Goal: Information Seeking & Learning: Learn about a topic

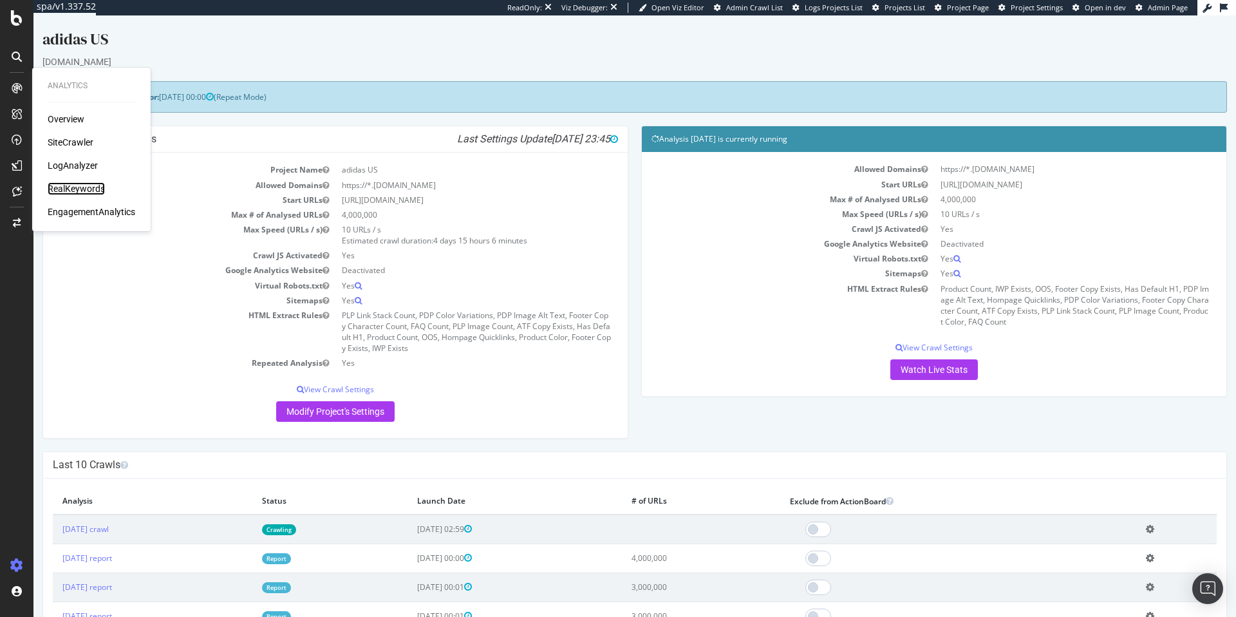
click at [82, 189] on div "RealKeywords" at bounding box center [76, 188] width 57 height 13
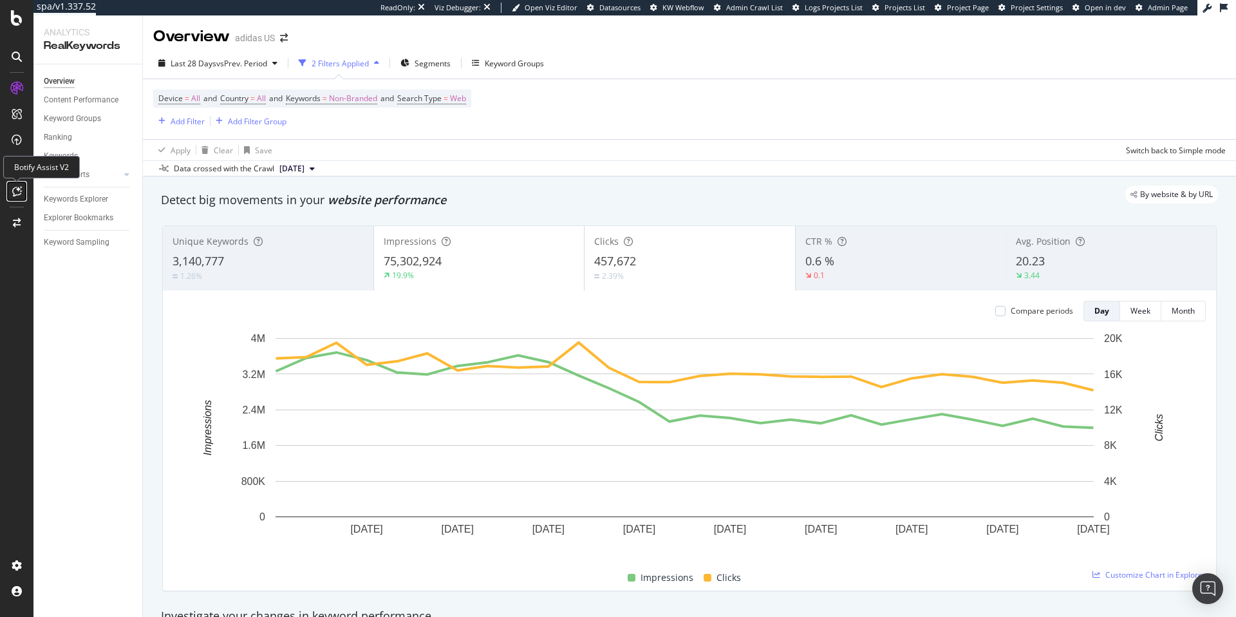
click at [18, 196] on div at bounding box center [16, 191] width 21 height 21
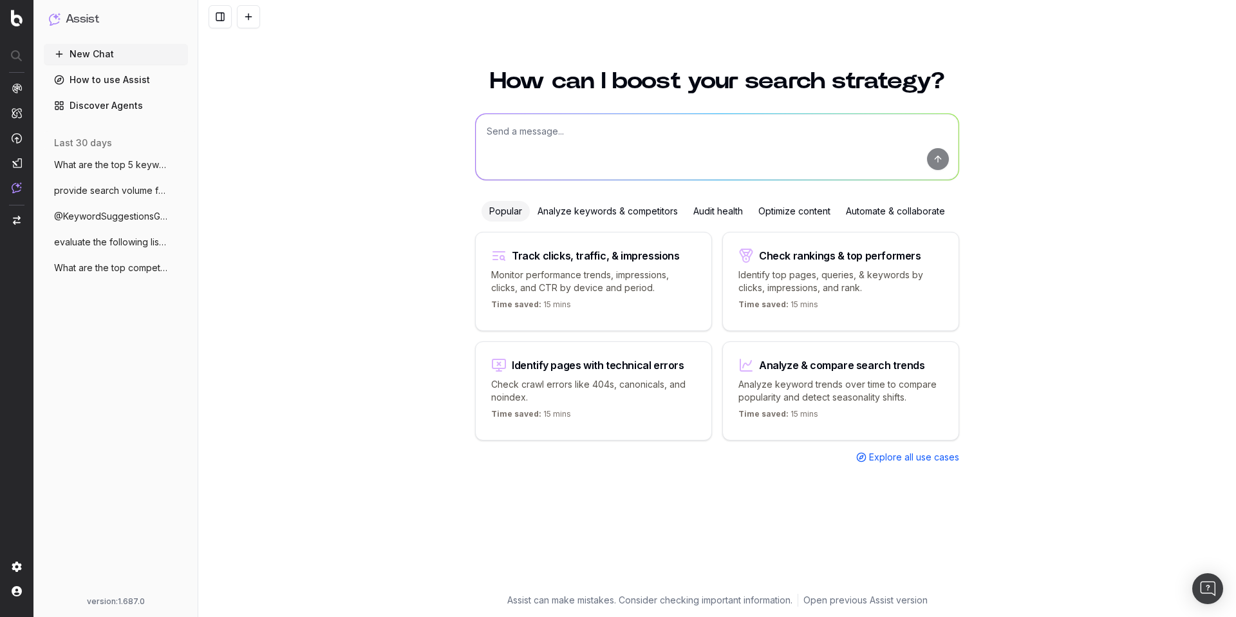
click at [531, 131] on textarea at bounding box center [717, 147] width 483 height 66
type textarea "I"
type textarea "provide keyword idea and search volume for golf clothing"
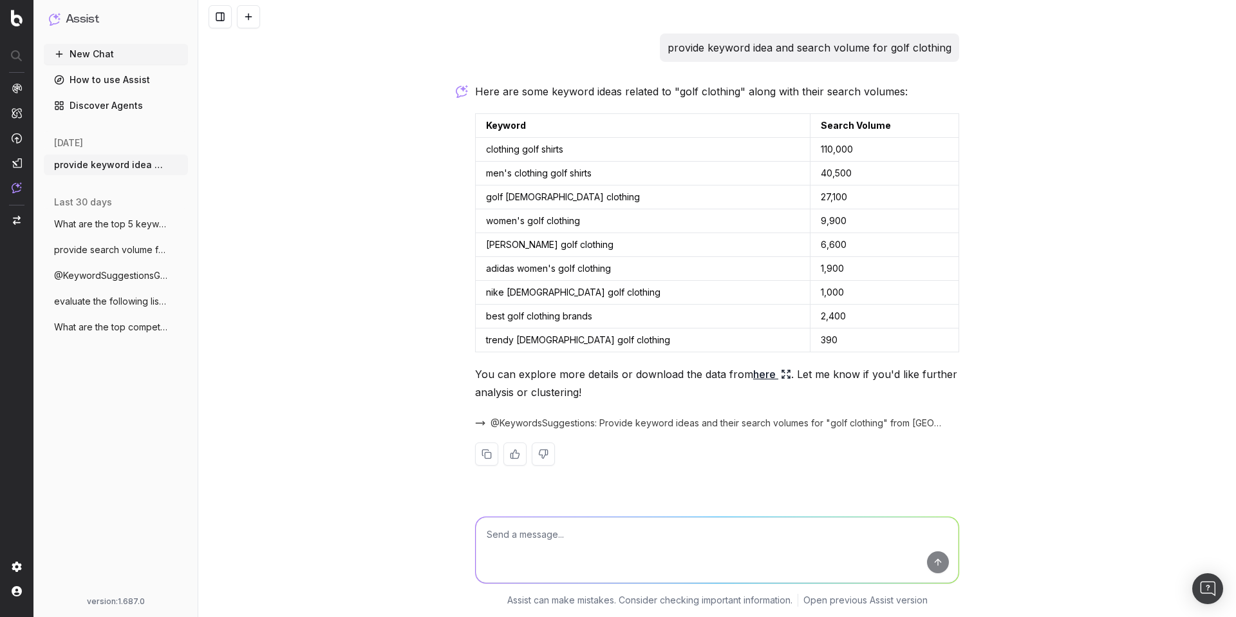
click at [769, 375] on link "here" at bounding box center [772, 374] width 38 height 18
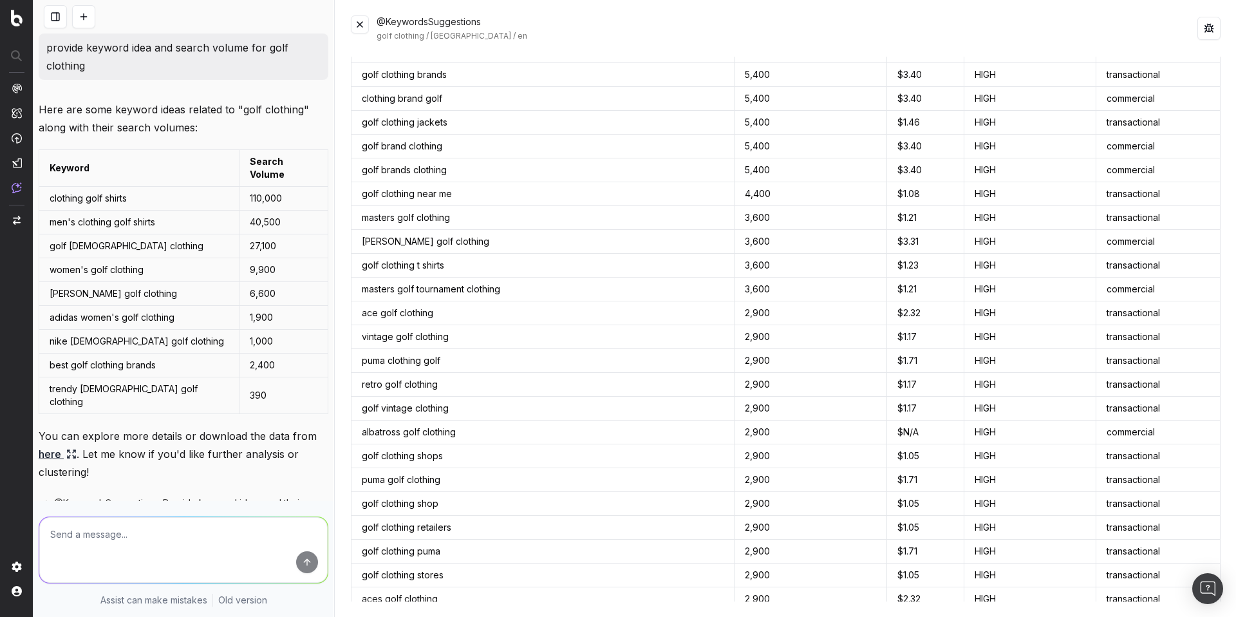
scroll to position [605, 0]
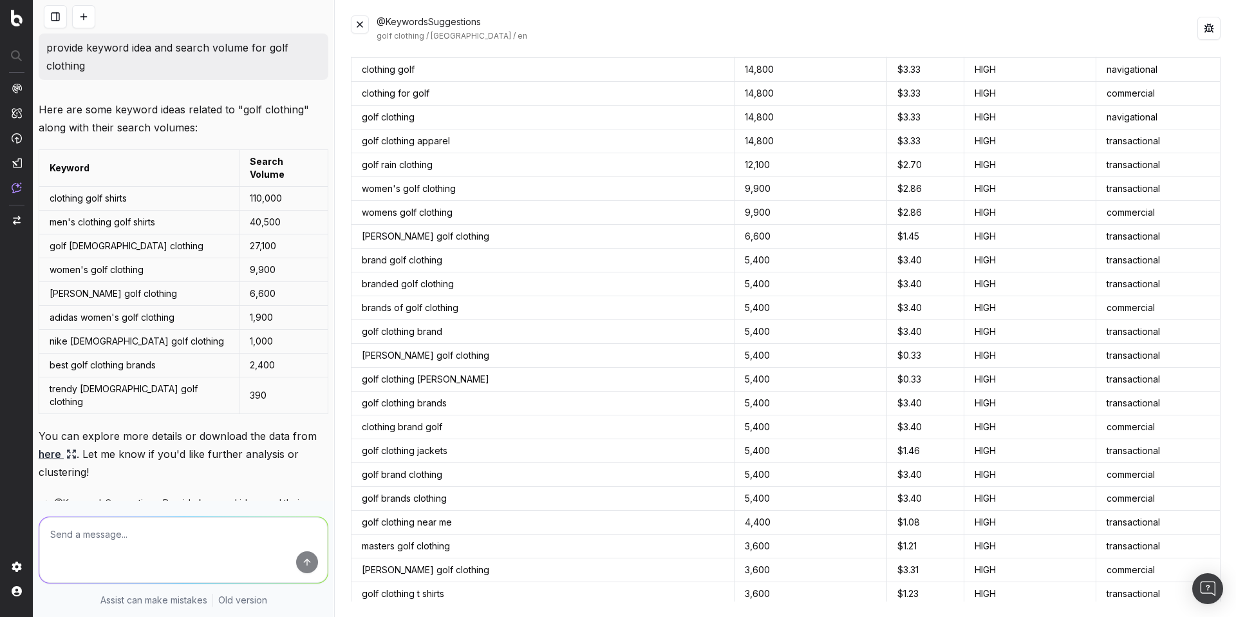
click at [107, 531] on textarea at bounding box center [183, 550] width 288 height 66
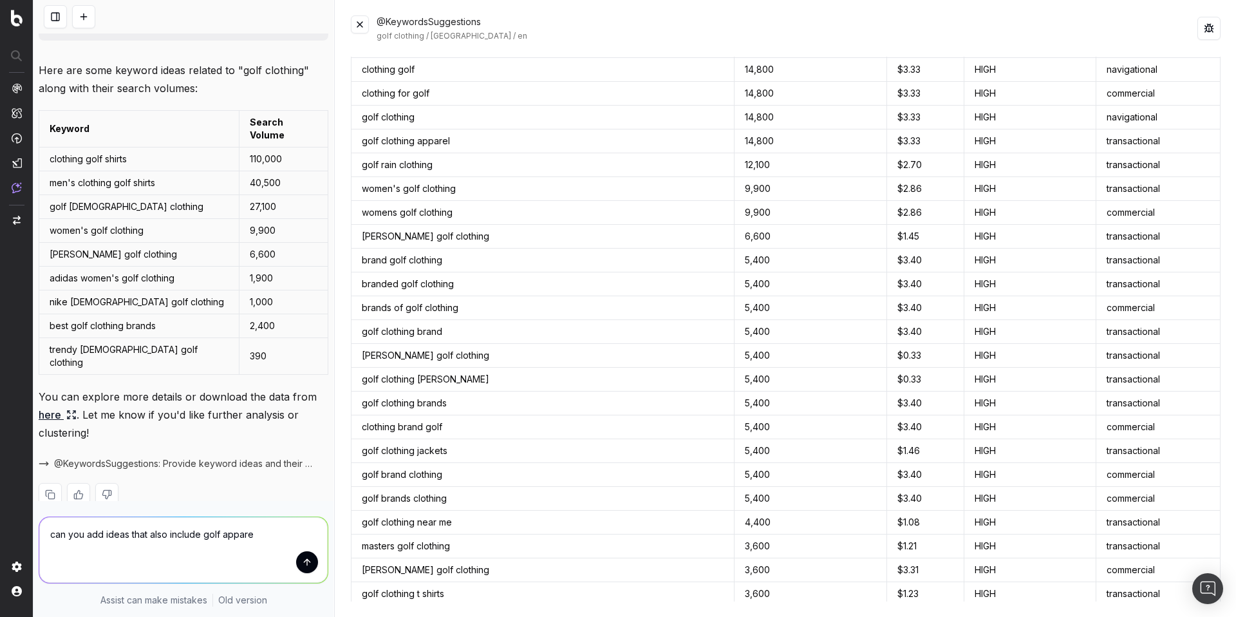
type textarea "can you add ideas that also include golf apparel"
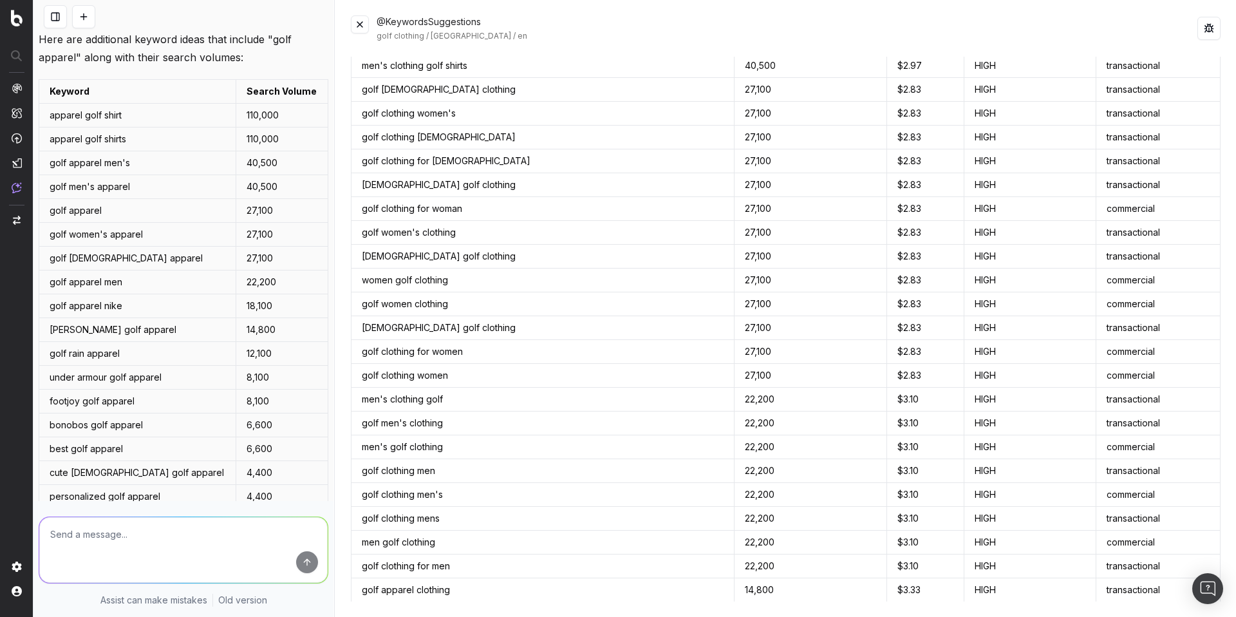
scroll to position [328, 0]
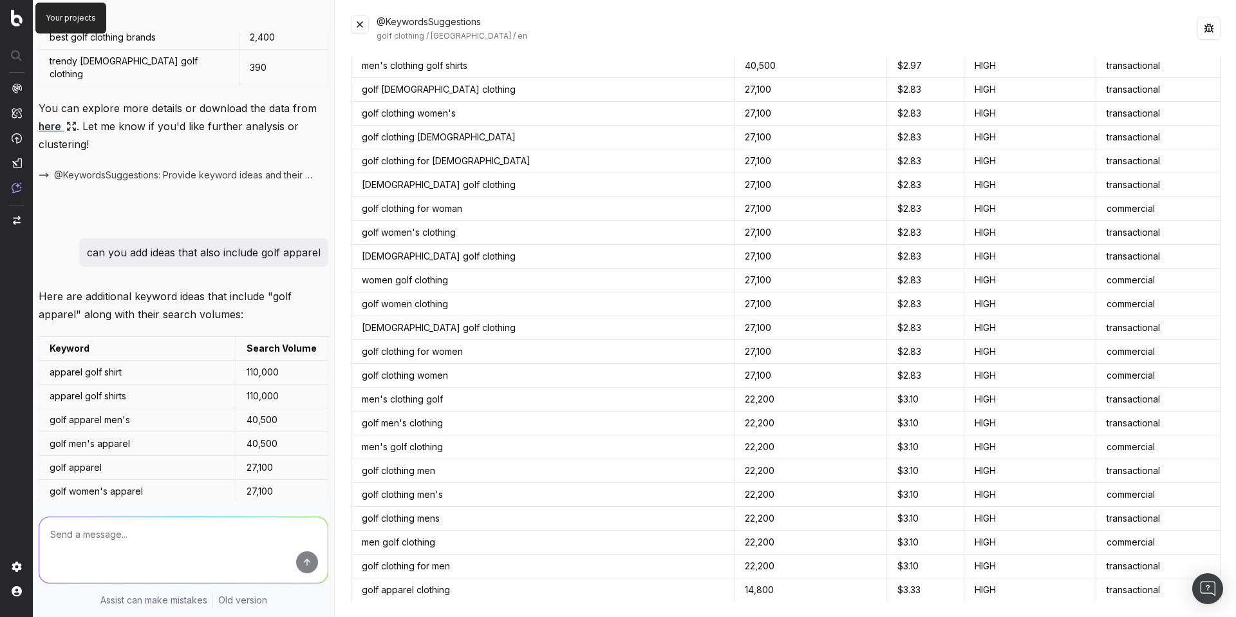
click at [20, 21] on img at bounding box center [17, 18] width 12 height 17
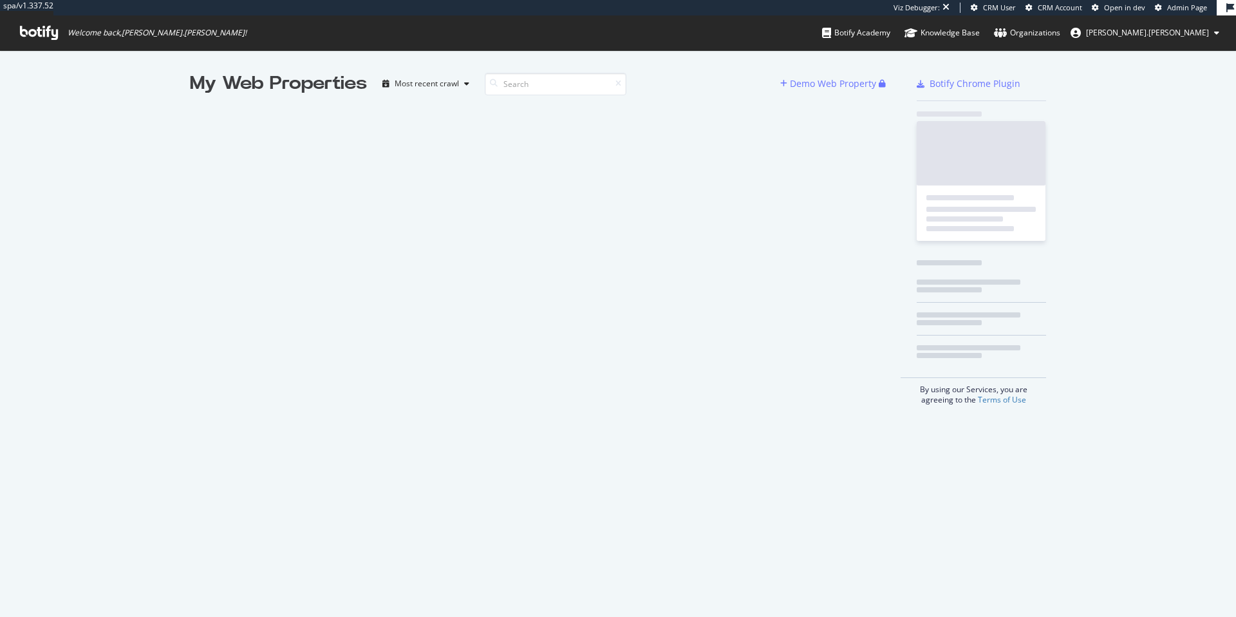
scroll to position [607, 1217]
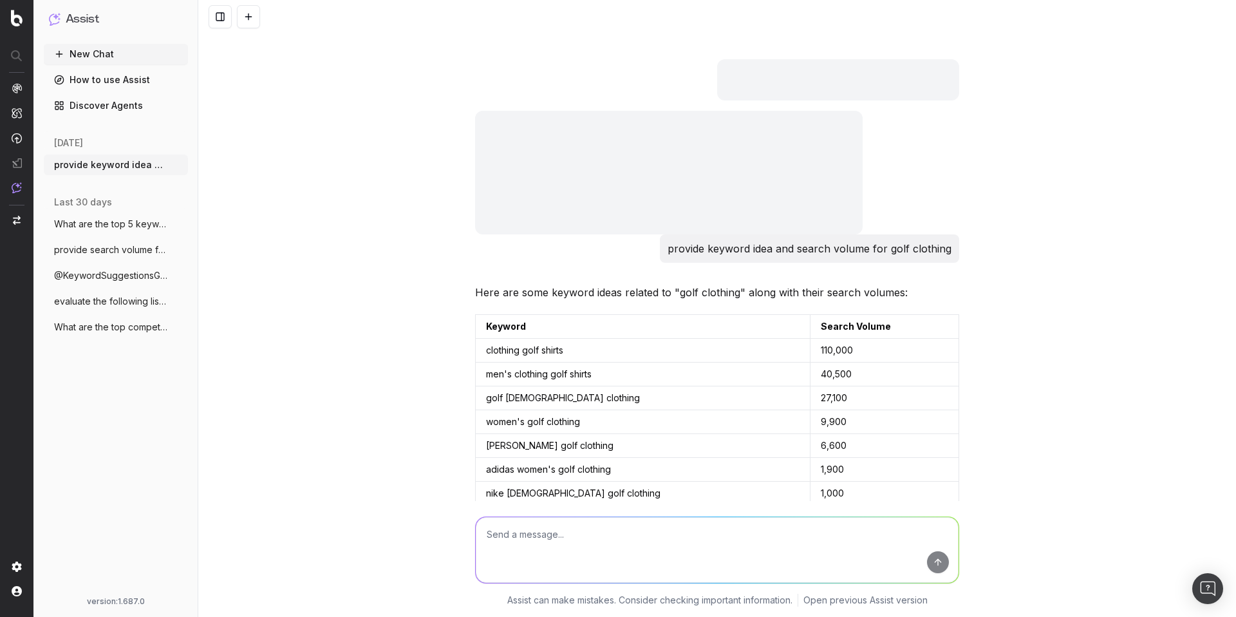
scroll to position [676, 0]
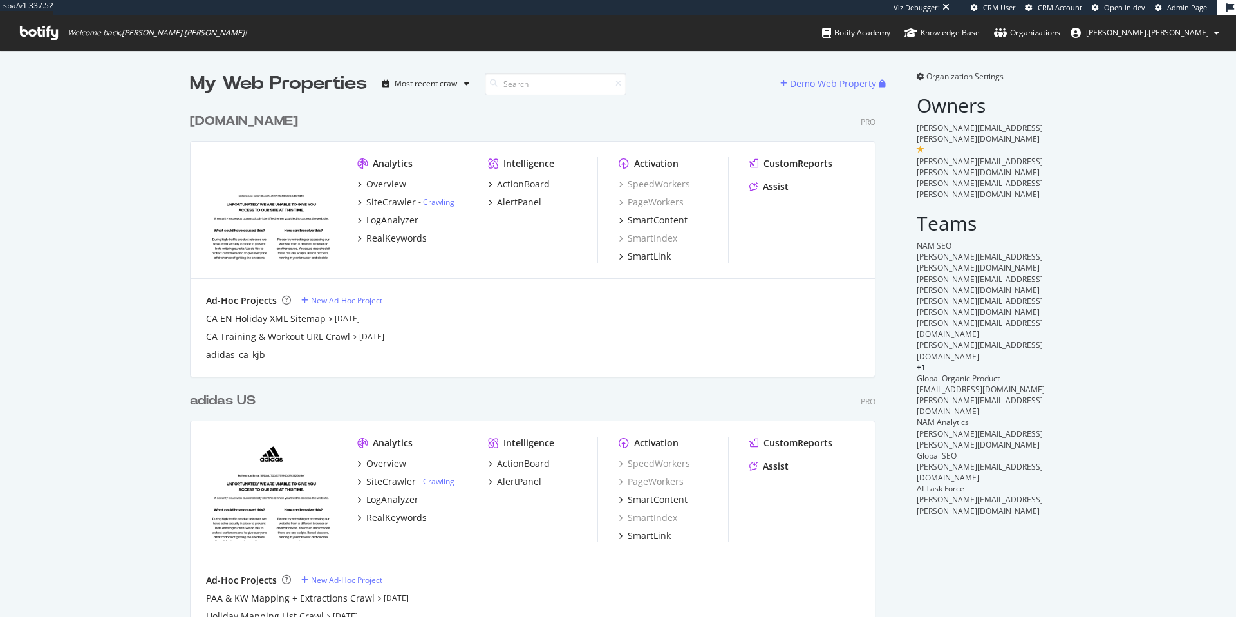
scroll to position [572, 686]
click at [235, 119] on div "[DOMAIN_NAME]" at bounding box center [244, 121] width 108 height 19
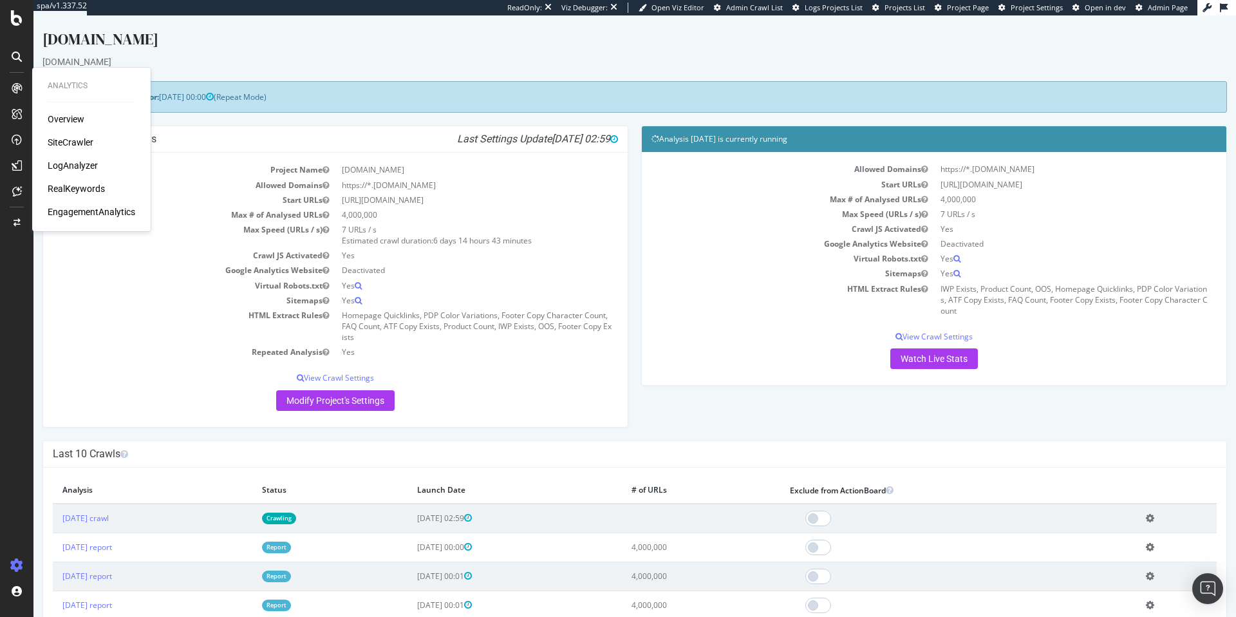
click at [82, 193] on div "RealKeywords" at bounding box center [76, 188] width 57 height 13
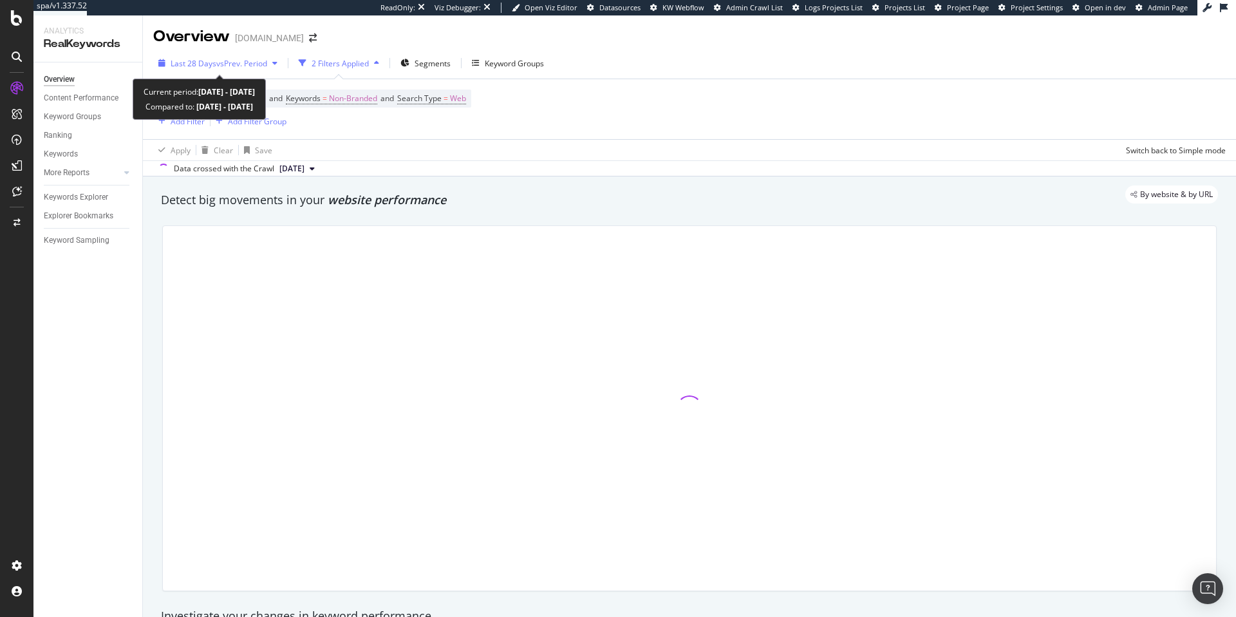
click at [205, 69] on div "Last 28 Days vs Prev. Period" at bounding box center [217, 62] width 129 height 19
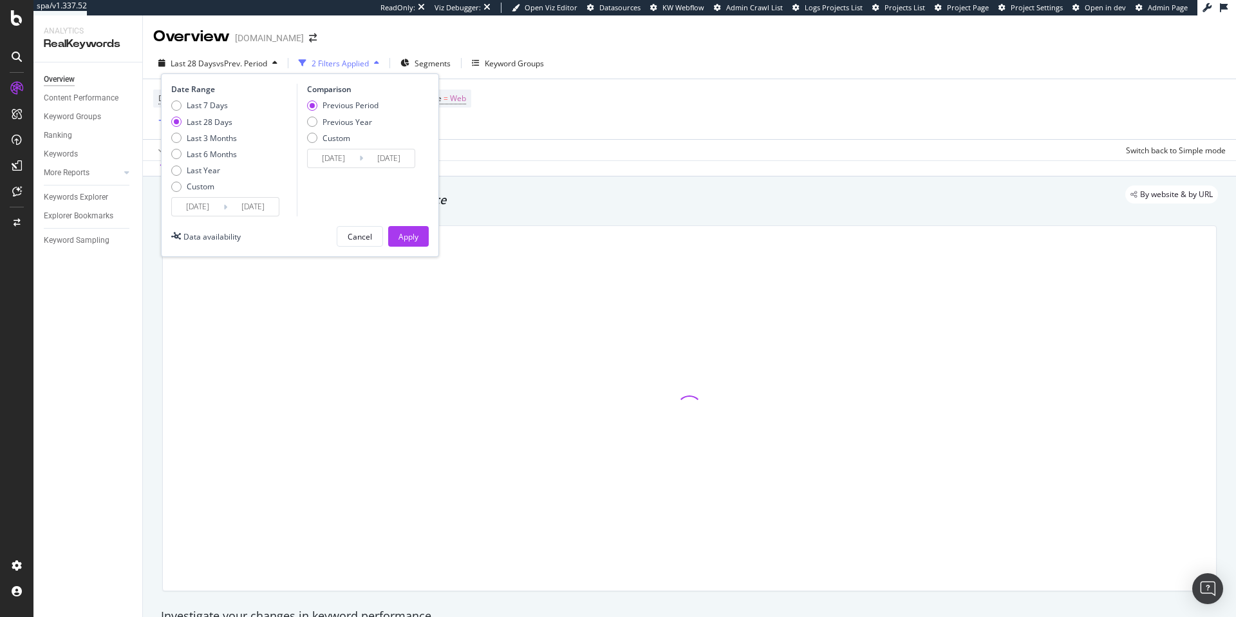
click at [189, 203] on input "[DATE]" at bounding box center [198, 207] width 52 height 18
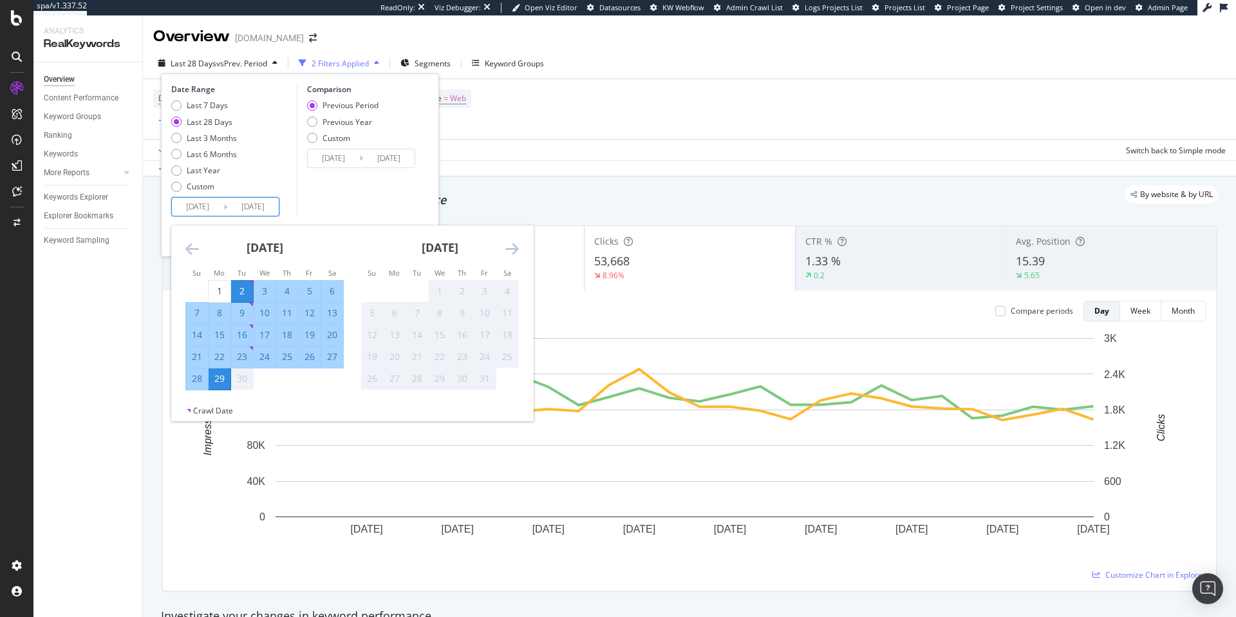
click at [192, 245] on icon "Move backward to switch to the previous month." at bounding box center [192, 248] width 14 height 15
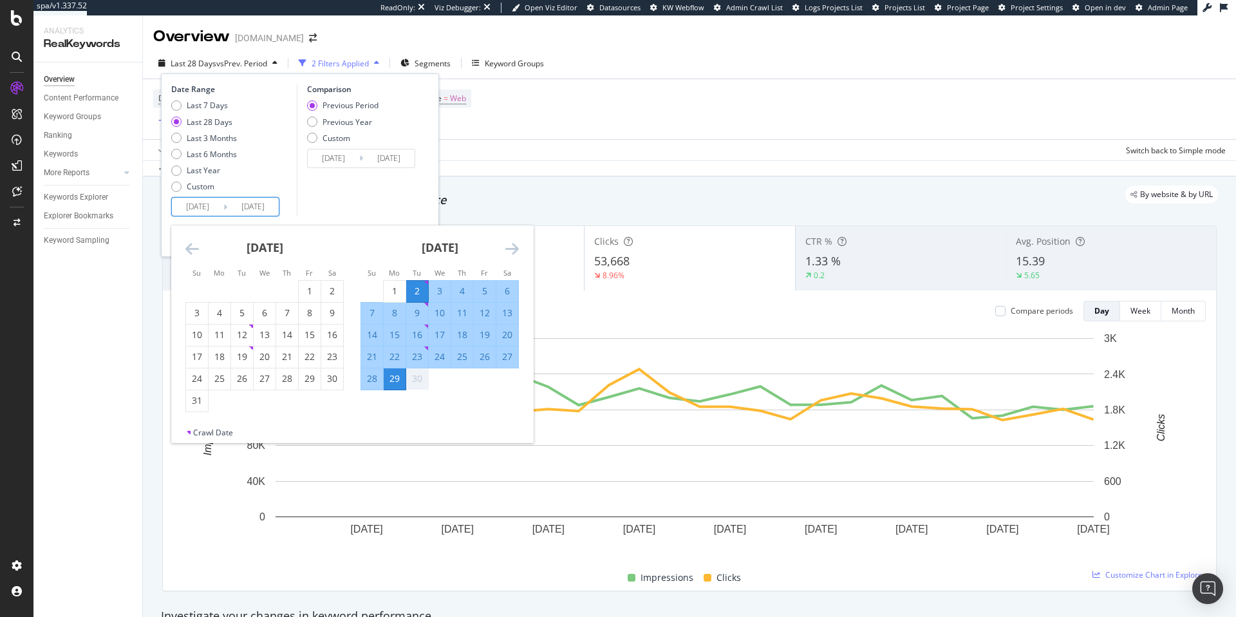
click at [192, 245] on icon "Move backward to switch to the previous month." at bounding box center [192, 248] width 14 height 15
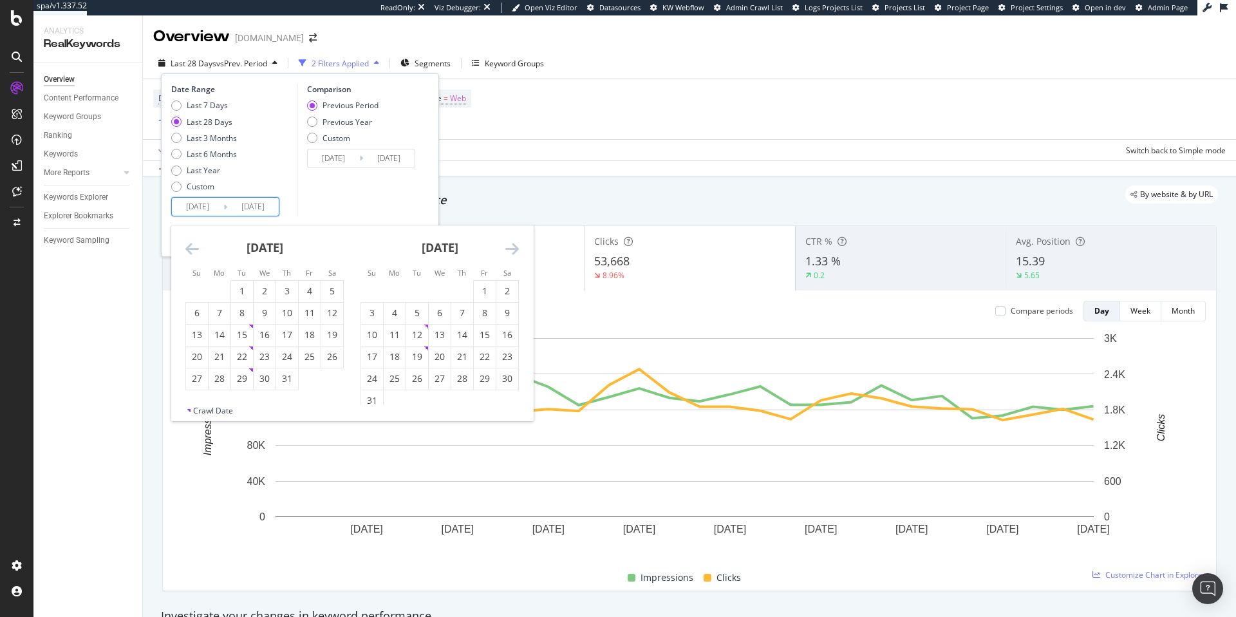
click at [192, 245] on icon "Move backward to switch to the previous month." at bounding box center [192, 248] width 14 height 15
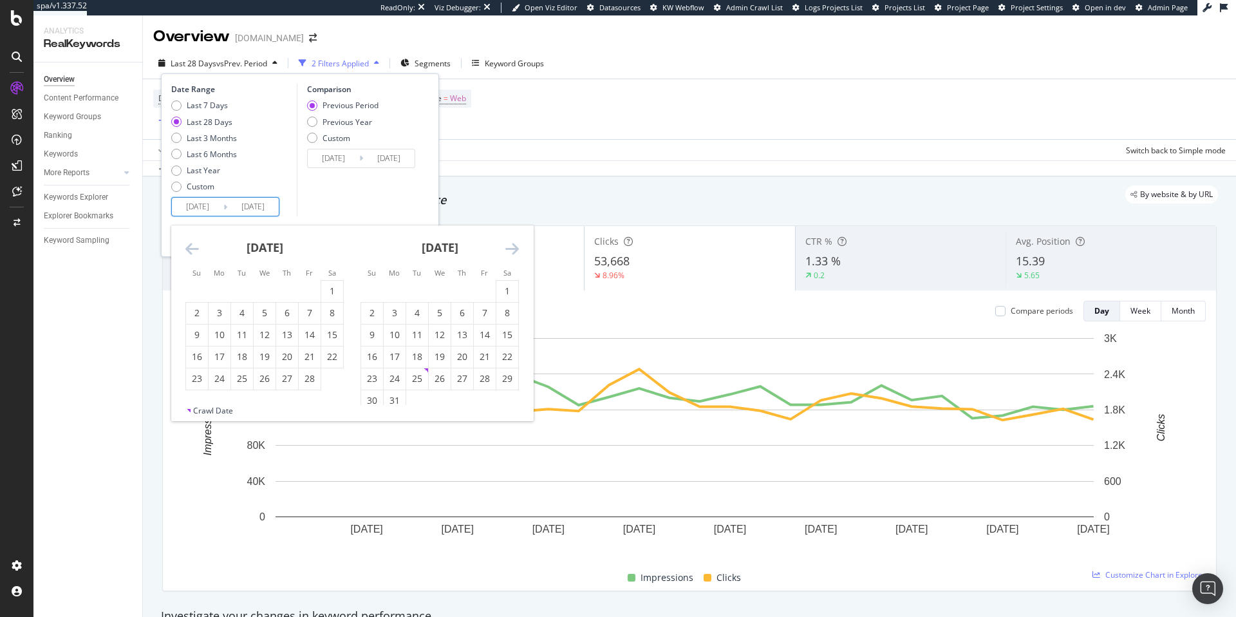
click at [192, 245] on icon "Move backward to switch to the previous month." at bounding box center [192, 248] width 14 height 15
click at [248, 290] on div "1" at bounding box center [242, 291] width 22 height 13
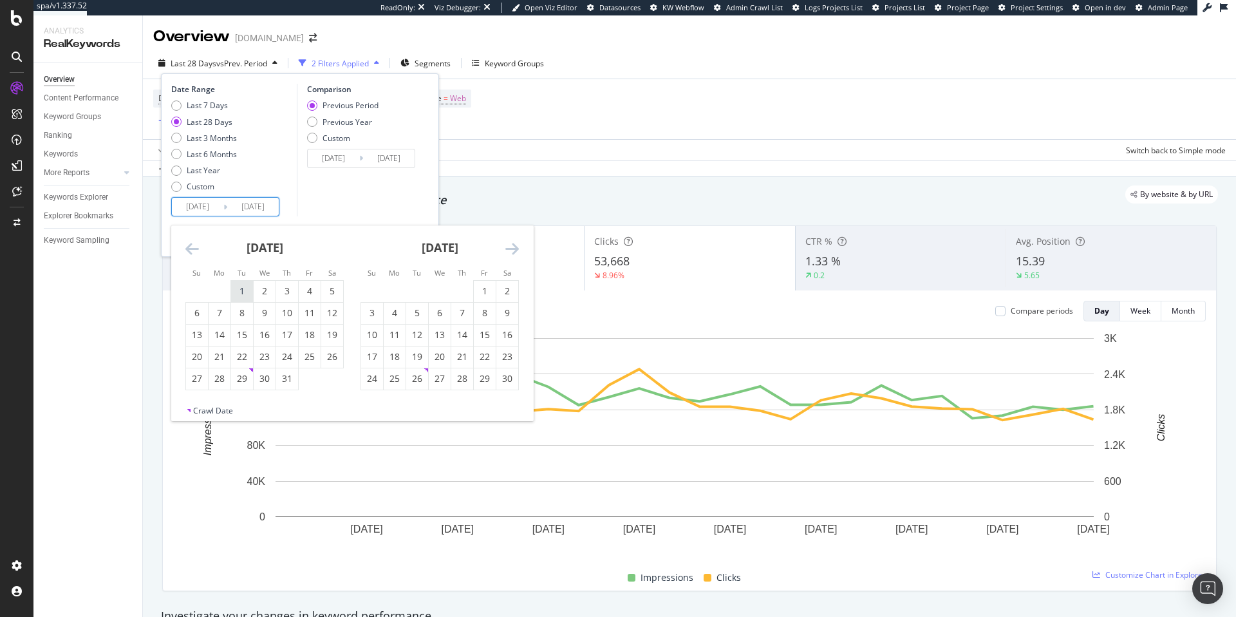
type input "[DATE]"
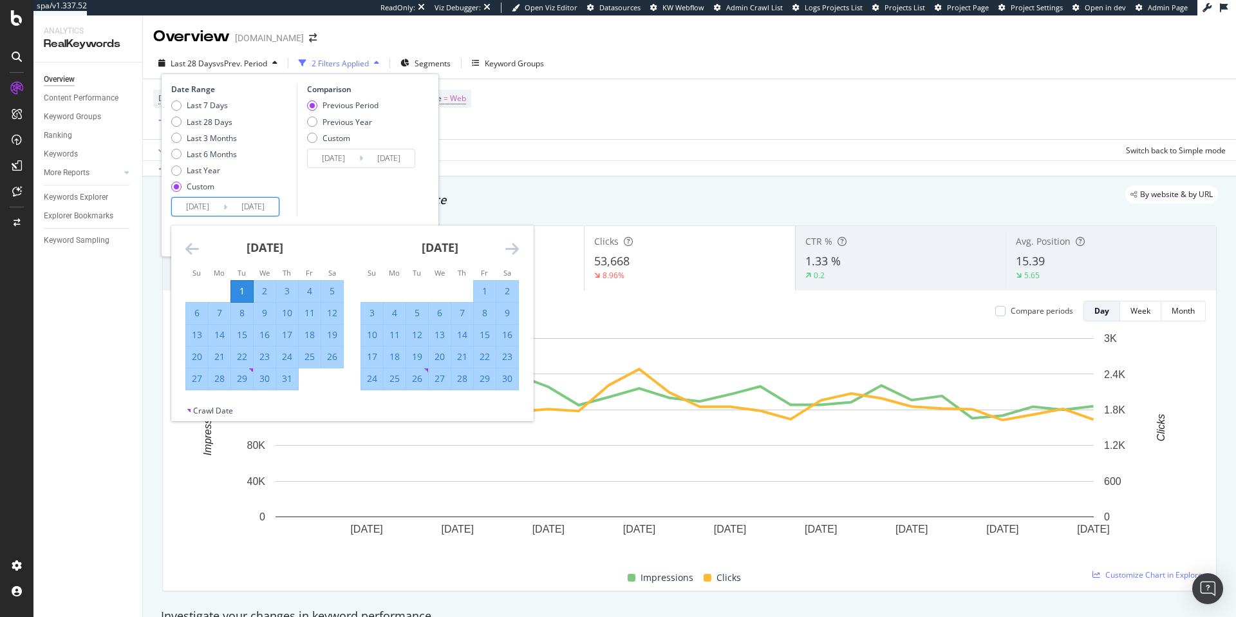
click at [520, 247] on div "[DATE] 1 2 3 4 5 6 7 8 9 10 11 12 13 14 15 16 17 18 19 20 21 22 23 24 25 26 27 …" at bounding box center [439, 307] width 175 height 165
click at [518, 248] on icon "Move forward to switch to the next month." at bounding box center [513, 248] width 14 height 15
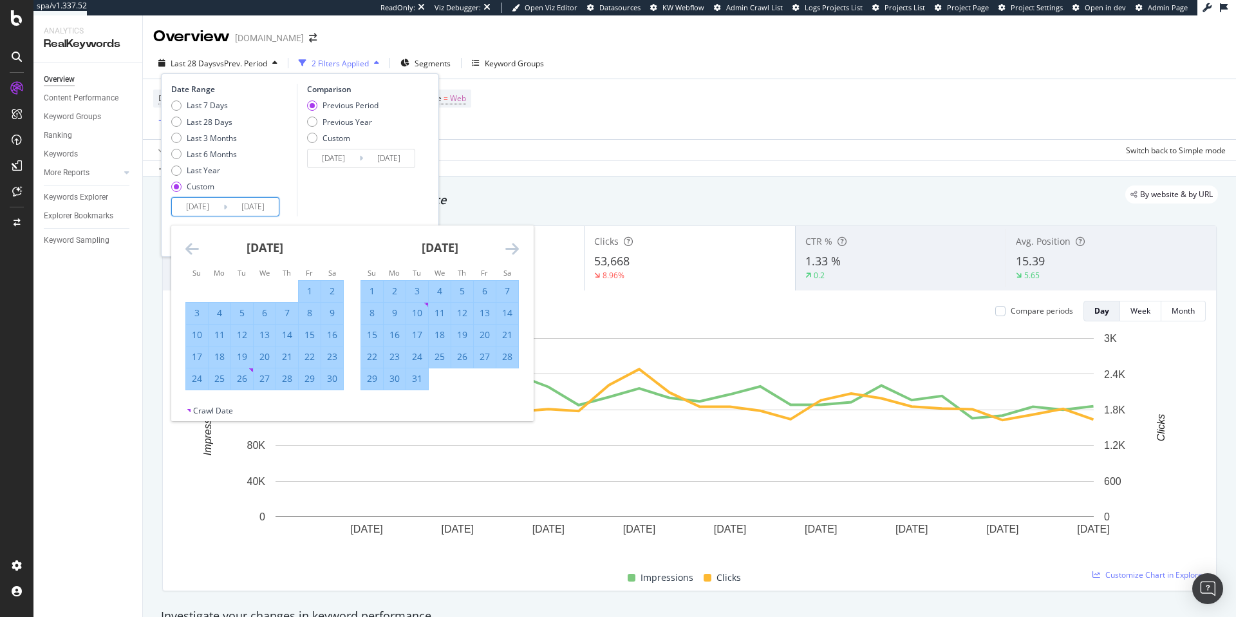
click at [420, 382] on div "31" at bounding box center [417, 378] width 22 height 13
type input "[DATE]"
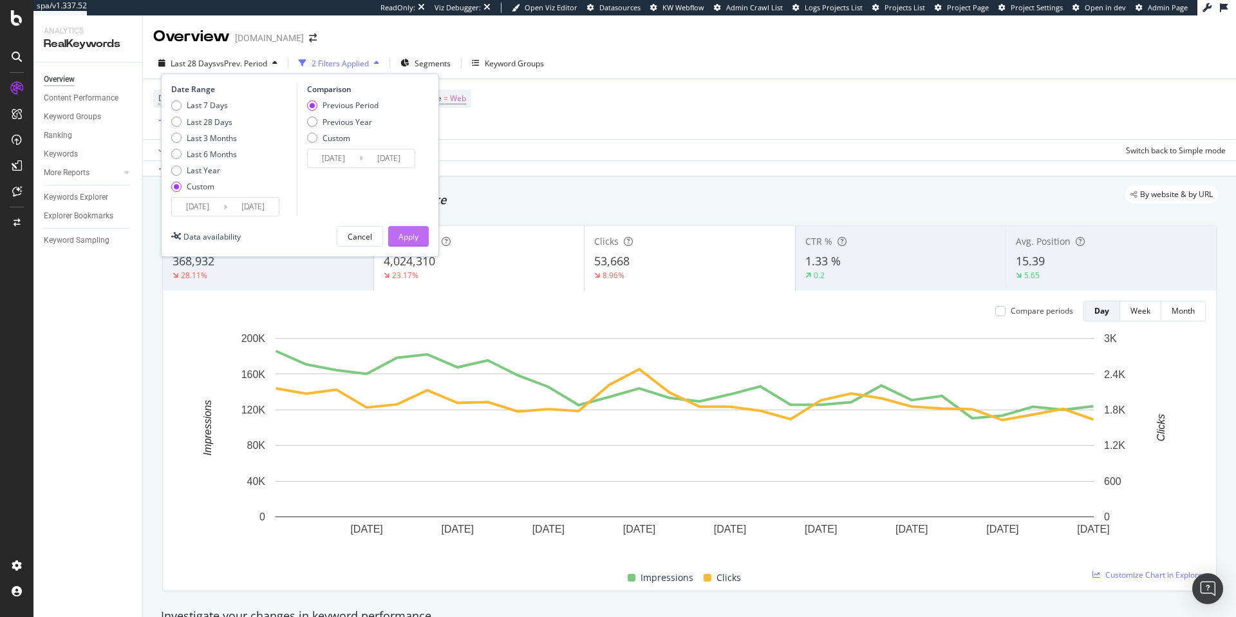
click at [404, 234] on div "Apply" at bounding box center [409, 236] width 20 height 11
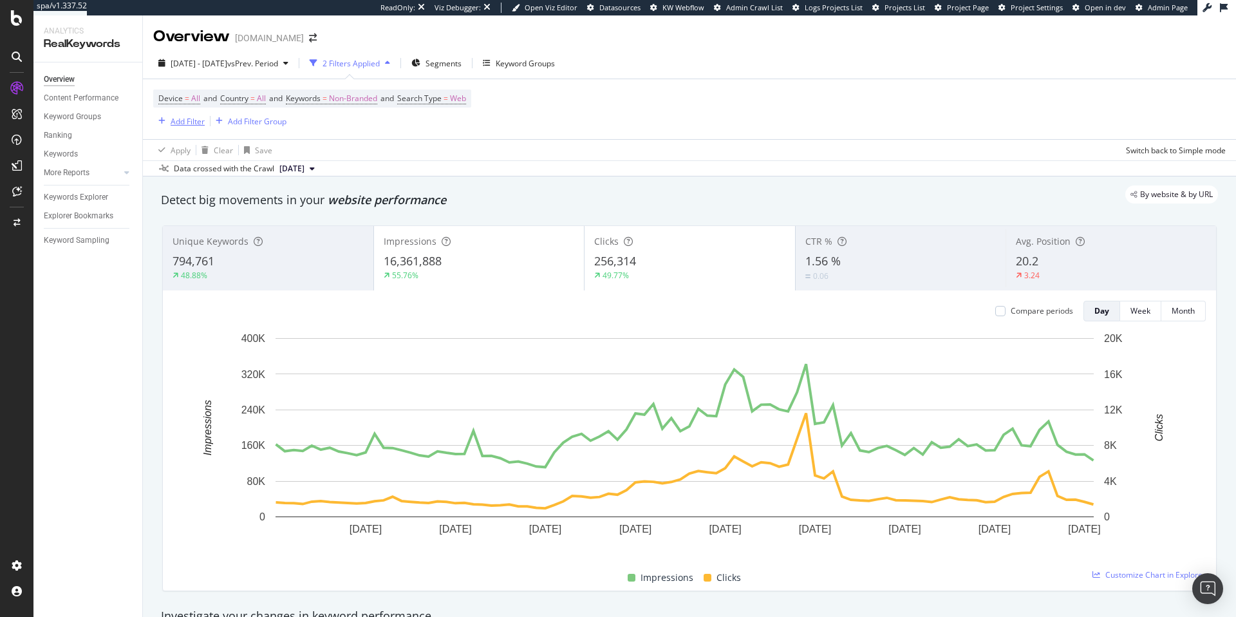
click at [178, 118] on div "Add Filter" at bounding box center [188, 121] width 34 height 11
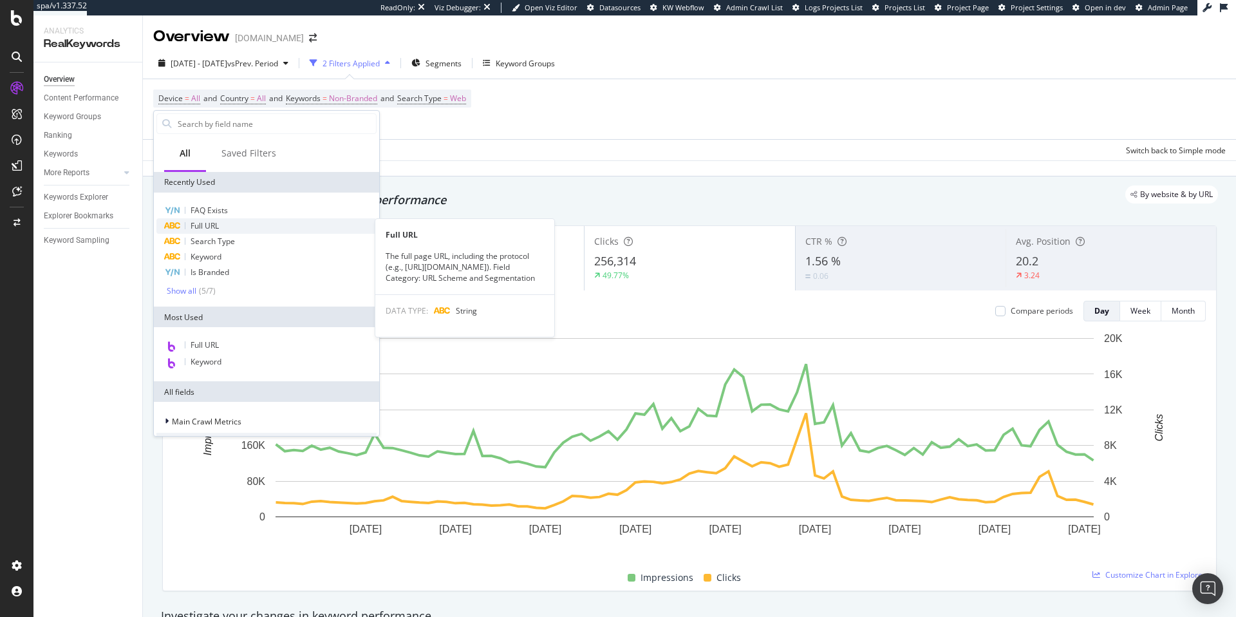
click at [203, 227] on span "Full URL" at bounding box center [205, 225] width 28 height 11
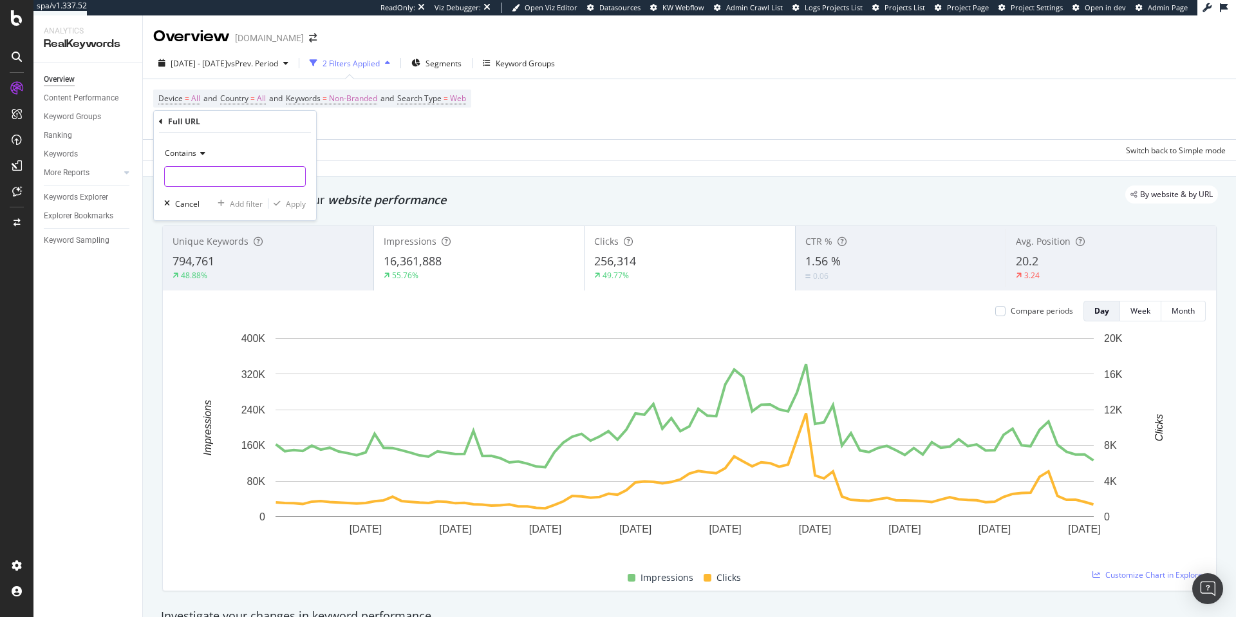
paste input "[URL][DOMAIN_NAME][DATE]"
type input "[URL][DOMAIN_NAME][DATE]"
click at [296, 206] on div "Apply" at bounding box center [296, 203] width 20 height 11
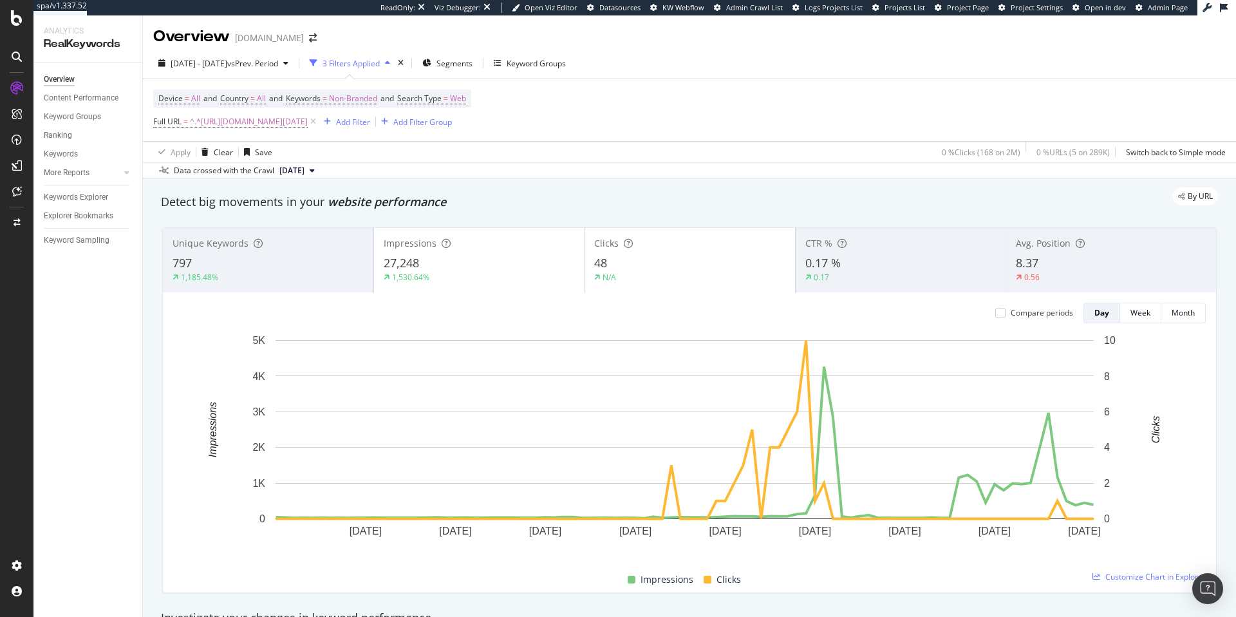
click at [310, 272] on div "1,185.48%" at bounding box center [268, 278] width 191 height 12
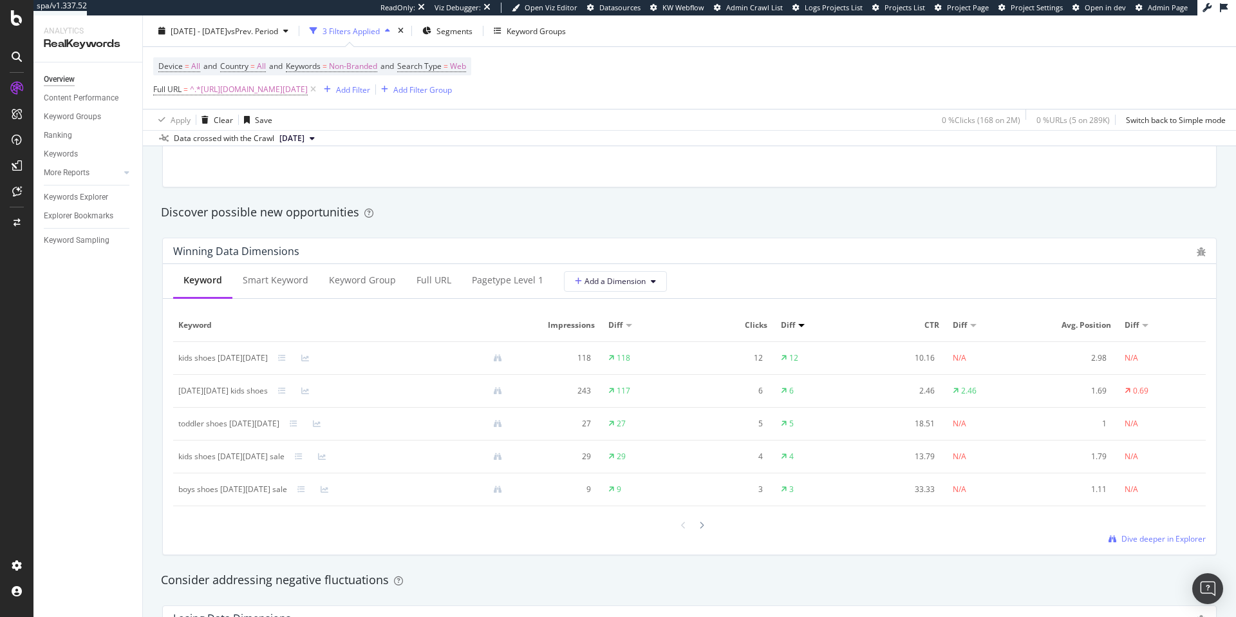
scroll to position [1093, 0]
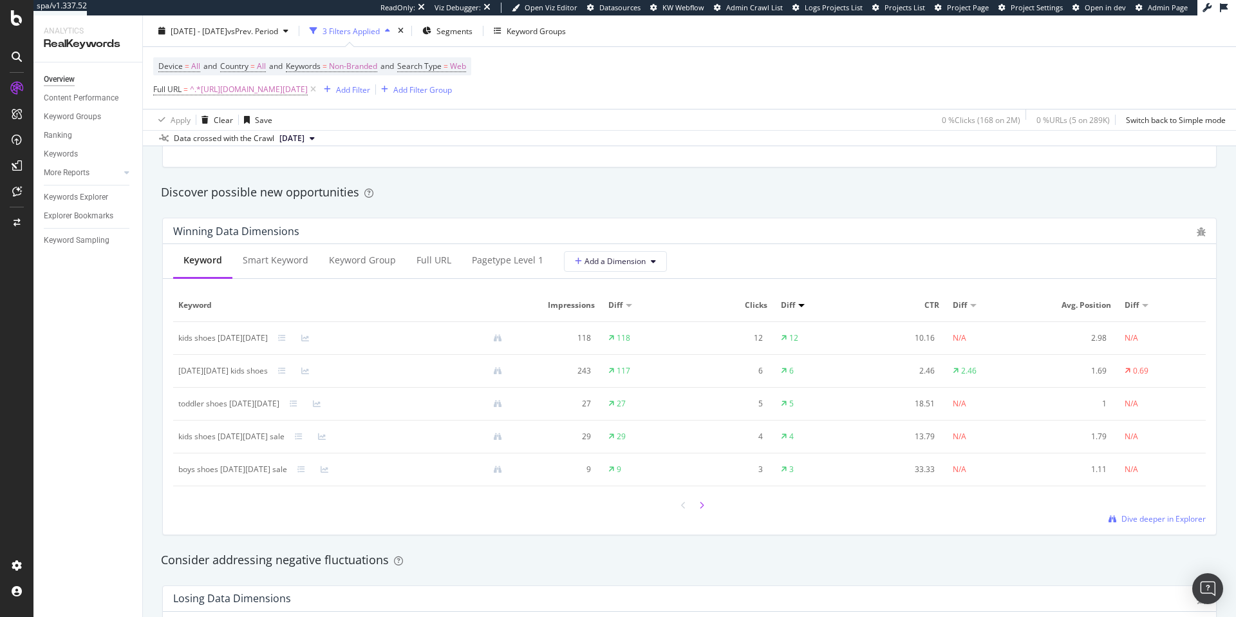
click at [699, 507] on icon at bounding box center [701, 506] width 5 height 8
click at [681, 506] on icon at bounding box center [683, 506] width 5 height 8
click at [576, 305] on span "Impressions" at bounding box center [559, 305] width 73 height 12
click at [1131, 517] on span "Dive deeper in Explorer" at bounding box center [1164, 518] width 84 height 11
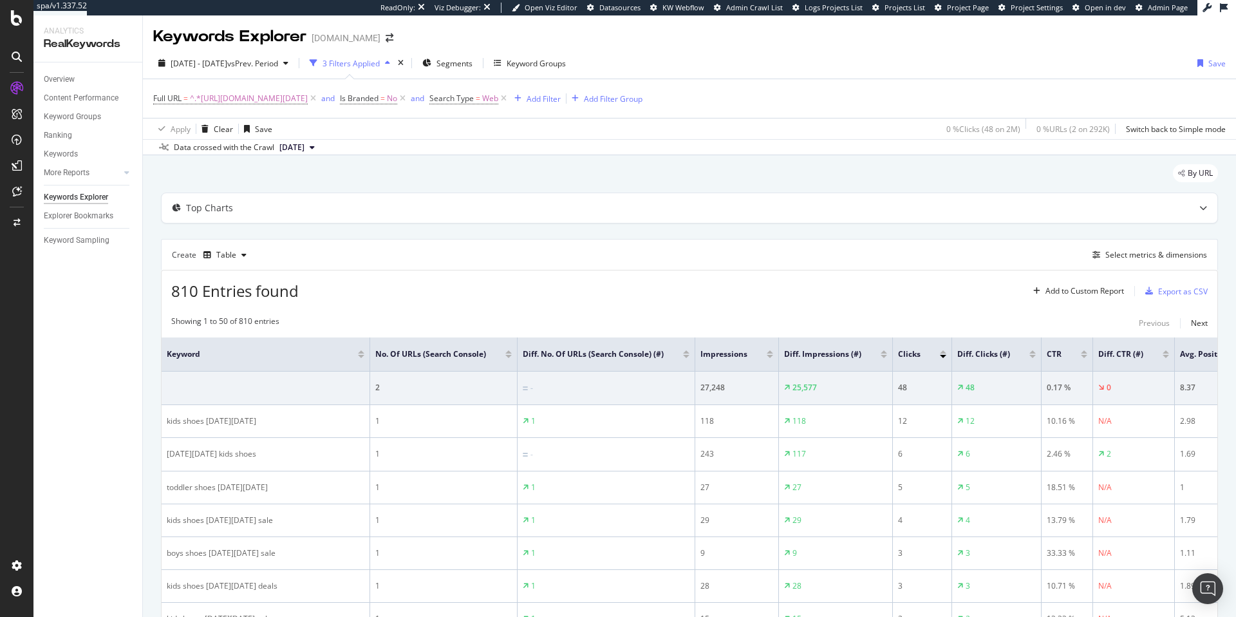
click at [767, 357] on div at bounding box center [770, 356] width 6 height 3
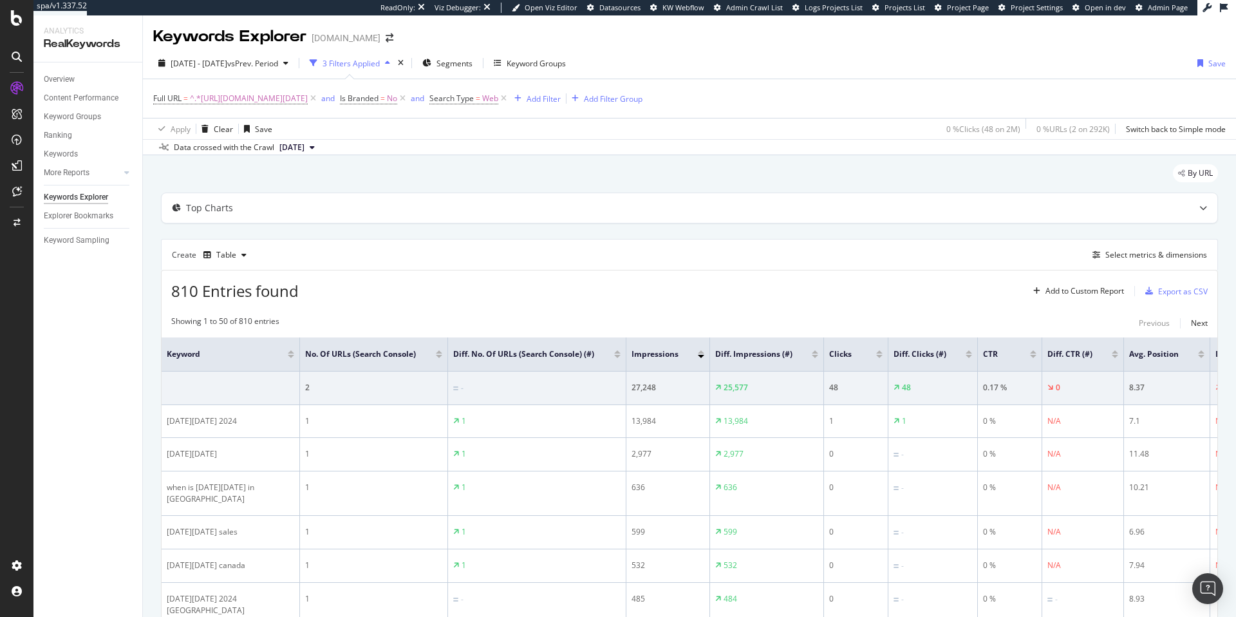
click at [880, 361] on div "Clicks" at bounding box center [855, 354] width 53 height 13
click at [879, 358] on div at bounding box center [879, 356] width 6 height 3
click at [561, 98] on div "Add Filter" at bounding box center [544, 98] width 34 height 11
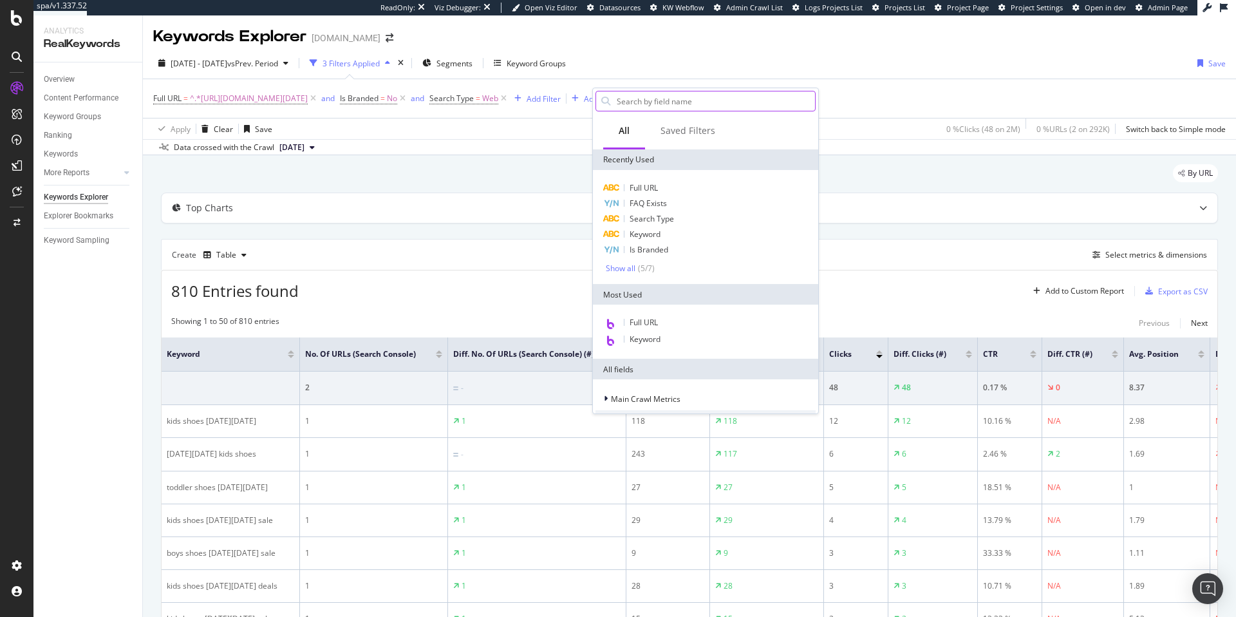
click at [648, 105] on input "text" at bounding box center [716, 100] width 200 height 19
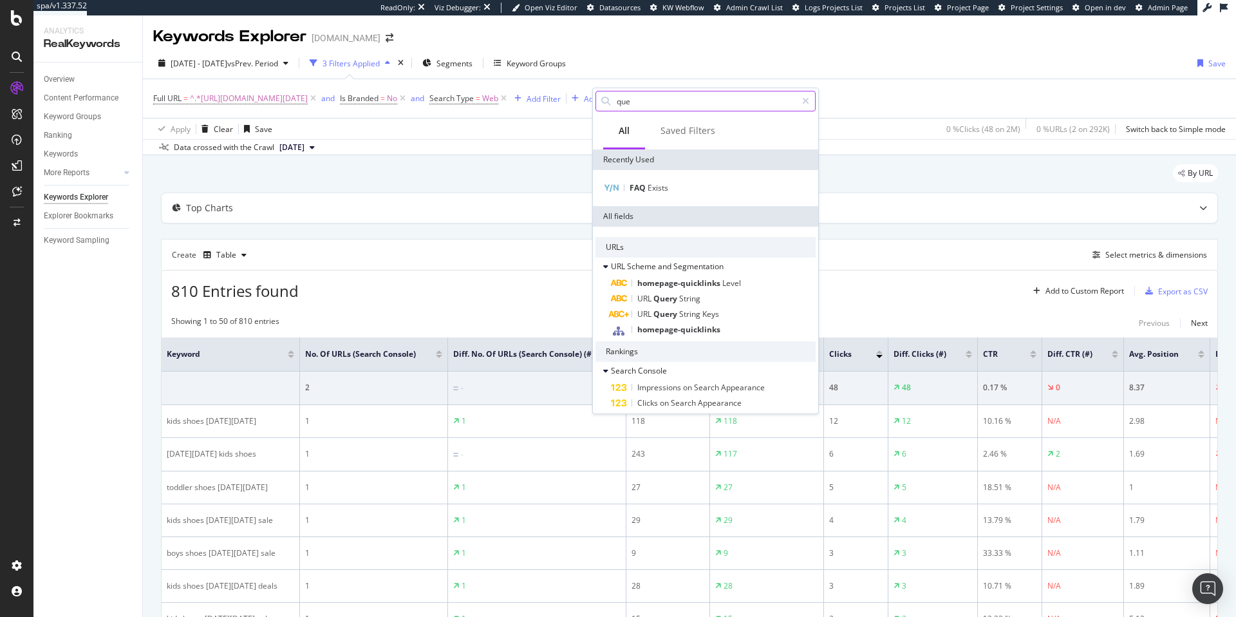
type input "ques"
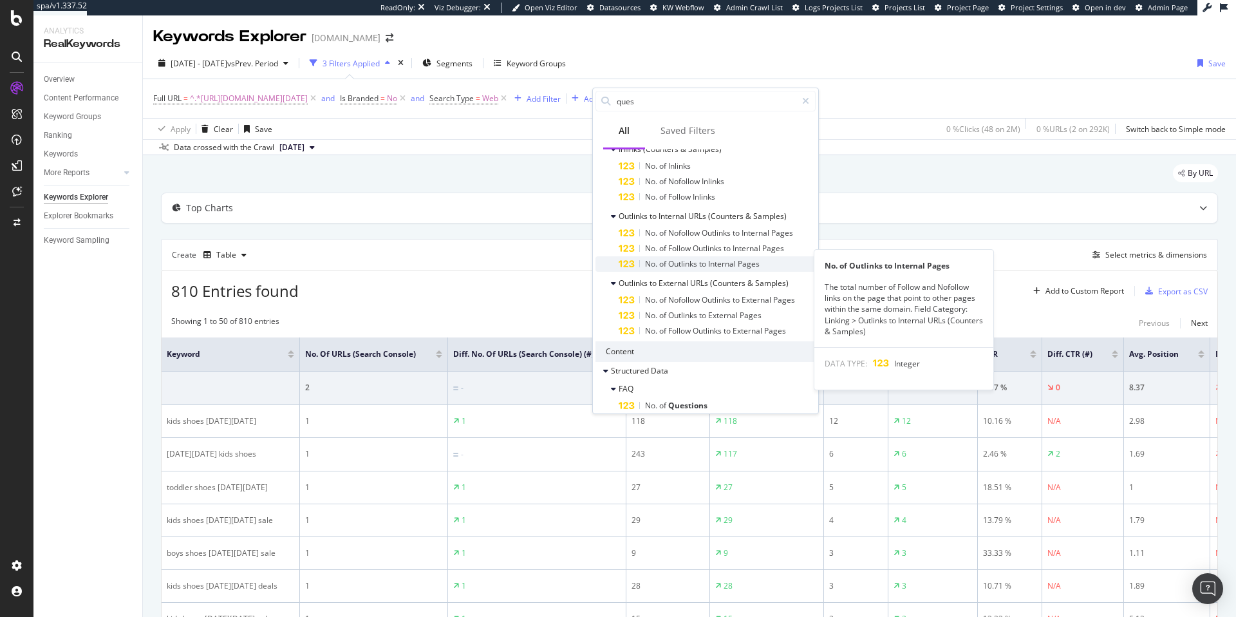
scroll to position [161, 0]
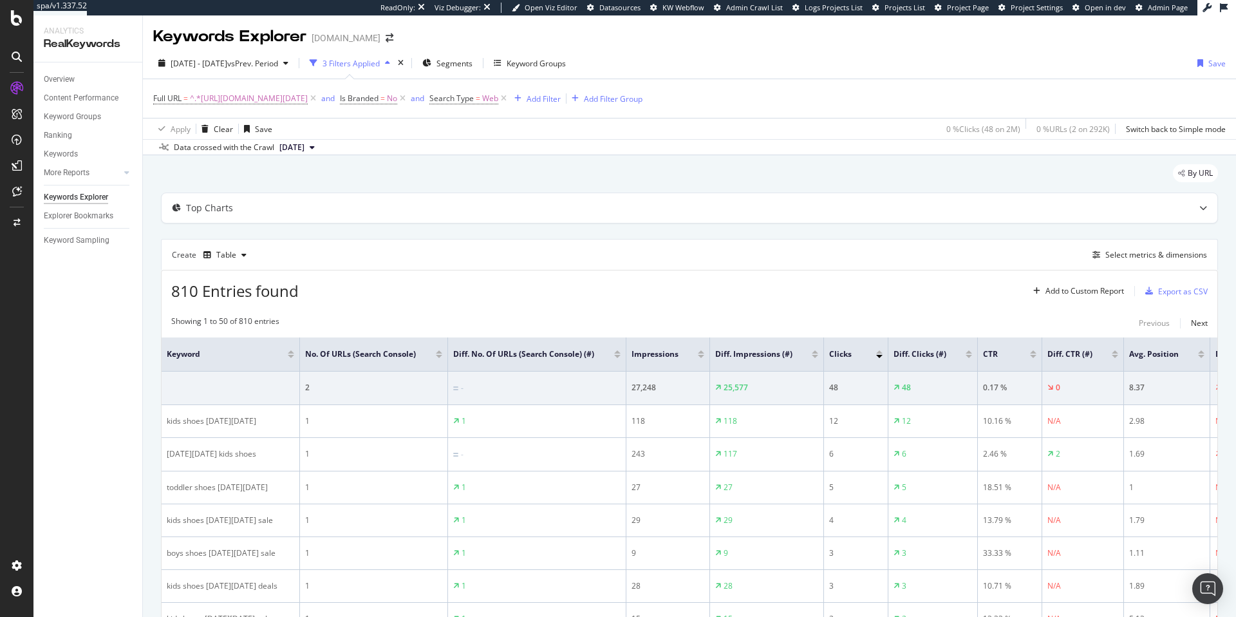
click at [878, 84] on div "Full URL = ^.*[URL][DOMAIN_NAME][DATE] and Is Branded = No and Search Type = We…" at bounding box center [689, 98] width 1073 height 39
click at [308, 101] on span "^.*[URL][DOMAIN_NAME][DATE]" at bounding box center [249, 99] width 118 height 18
click at [259, 155] on input "[URL][DOMAIN_NAME][DATE]" at bounding box center [226, 152] width 122 height 21
click at [267, 154] on input "[URL][DOMAIN_NAME][DATE]" at bounding box center [226, 152] width 122 height 21
click at [504, 170] on div "By URL" at bounding box center [689, 178] width 1057 height 28
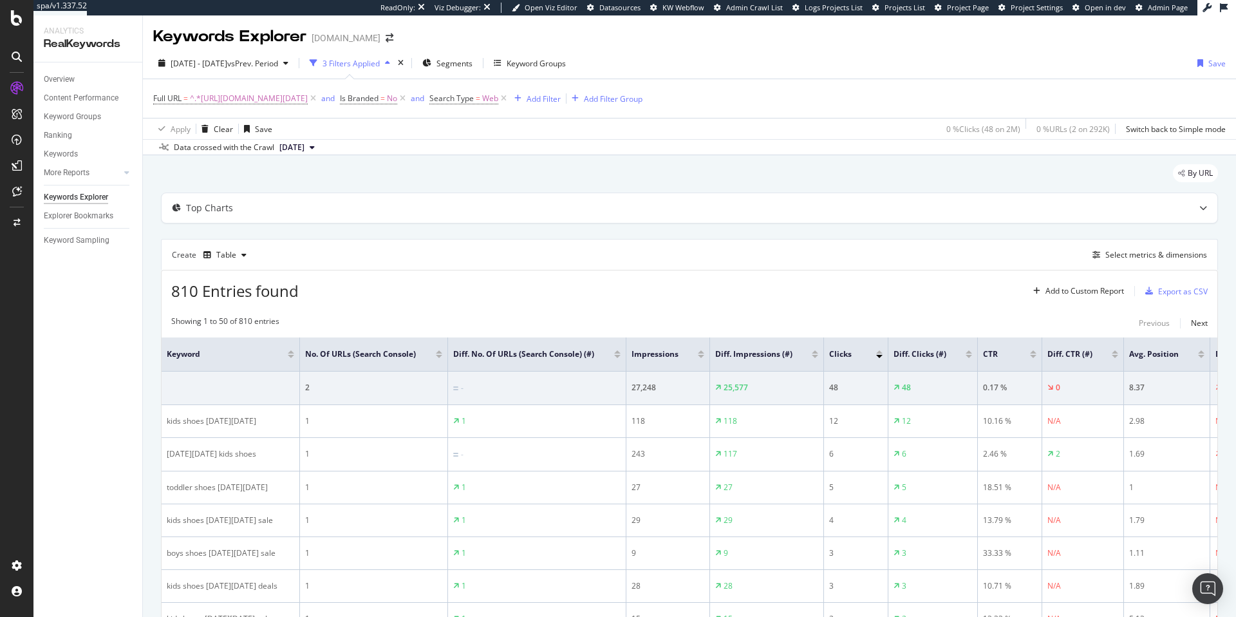
click at [16, 57] on icon at bounding box center [17, 57] width 10 height 10
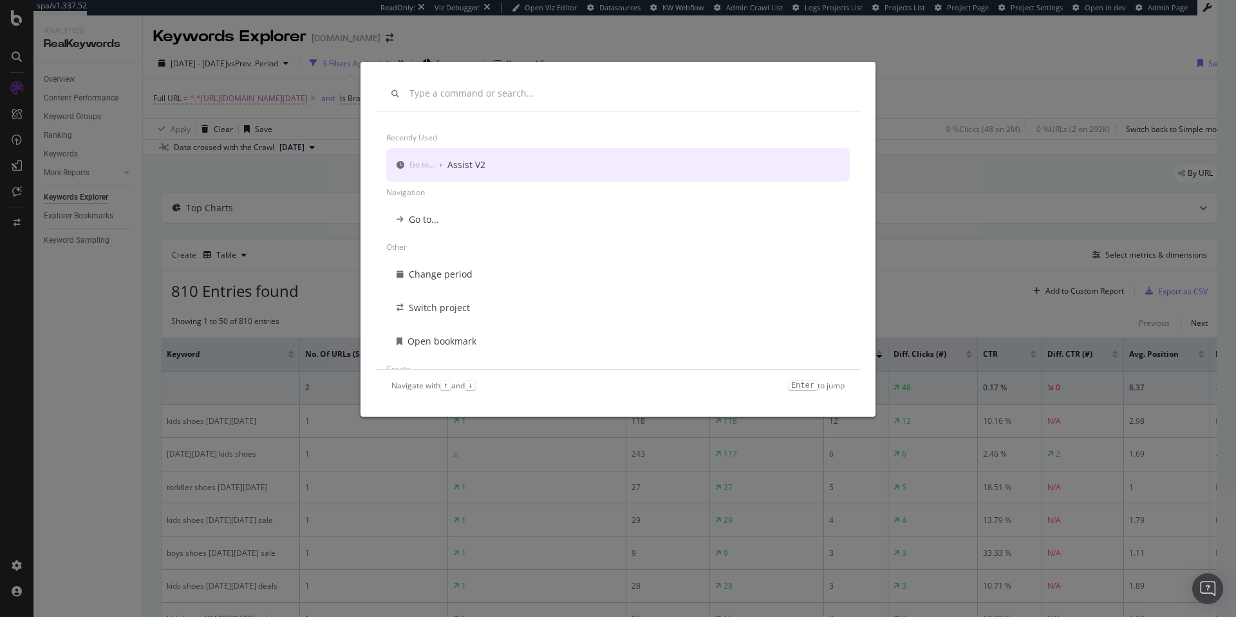
click at [11, 21] on div "Recently used Go to... › Assist V2 Navigation Go to... Other Change period Swit…" at bounding box center [618, 308] width 1236 height 617
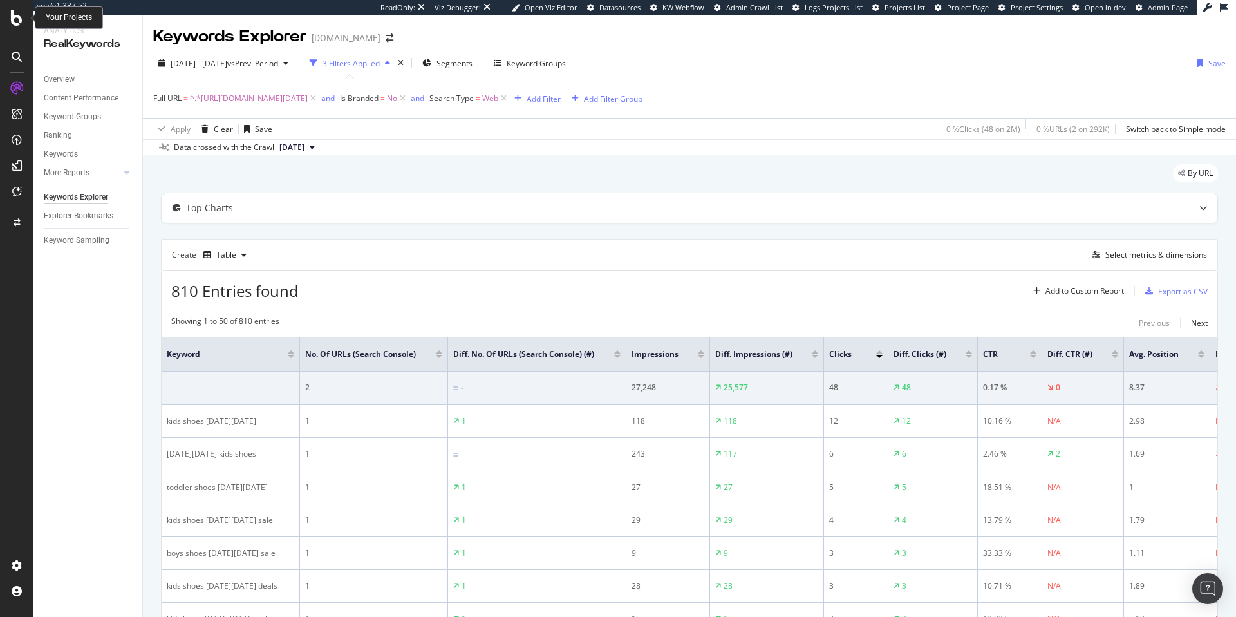
click at [15, 21] on icon at bounding box center [17, 17] width 12 height 15
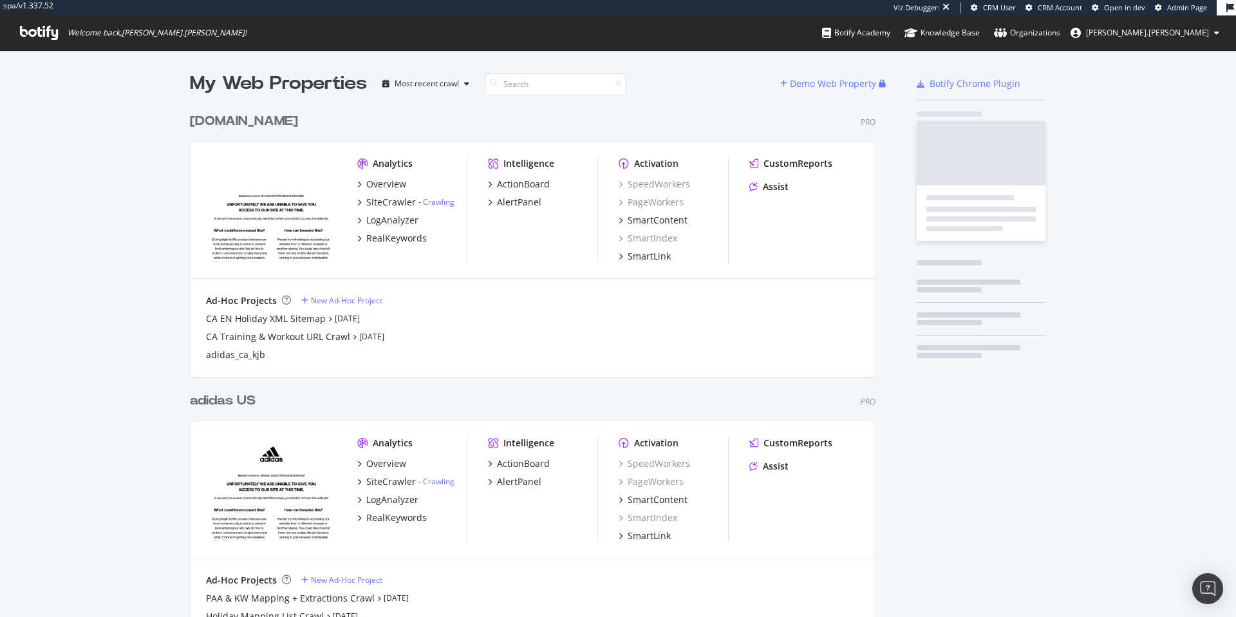
scroll to position [572, 686]
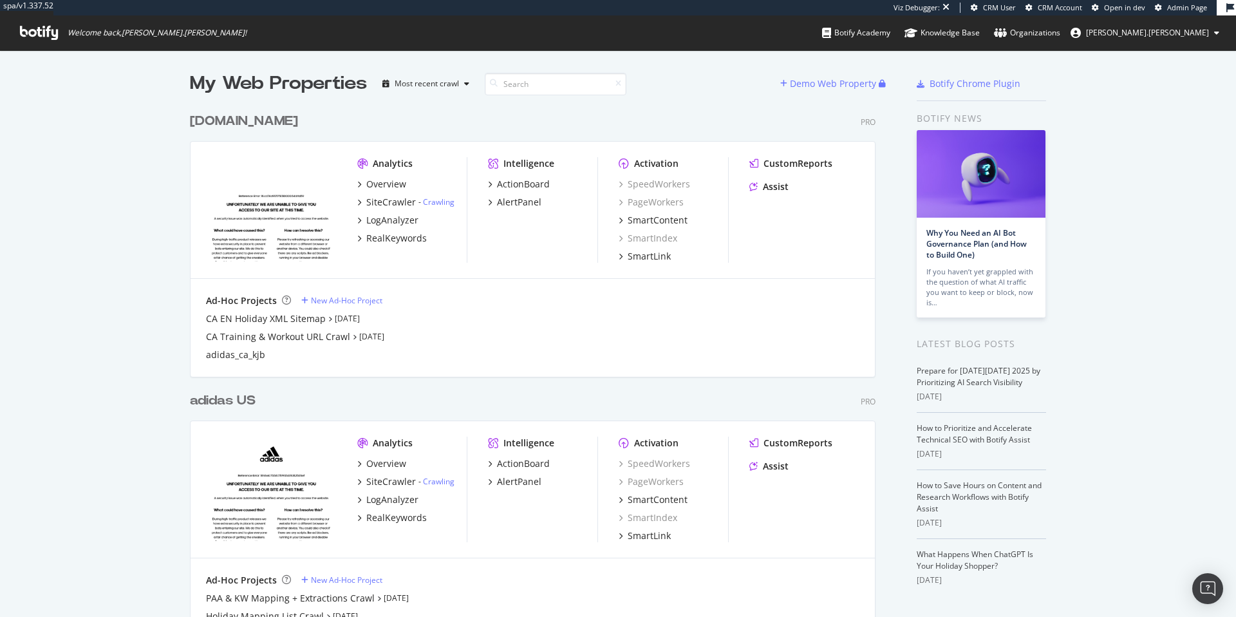
click at [227, 403] on div "adidas US" at bounding box center [223, 401] width 66 height 19
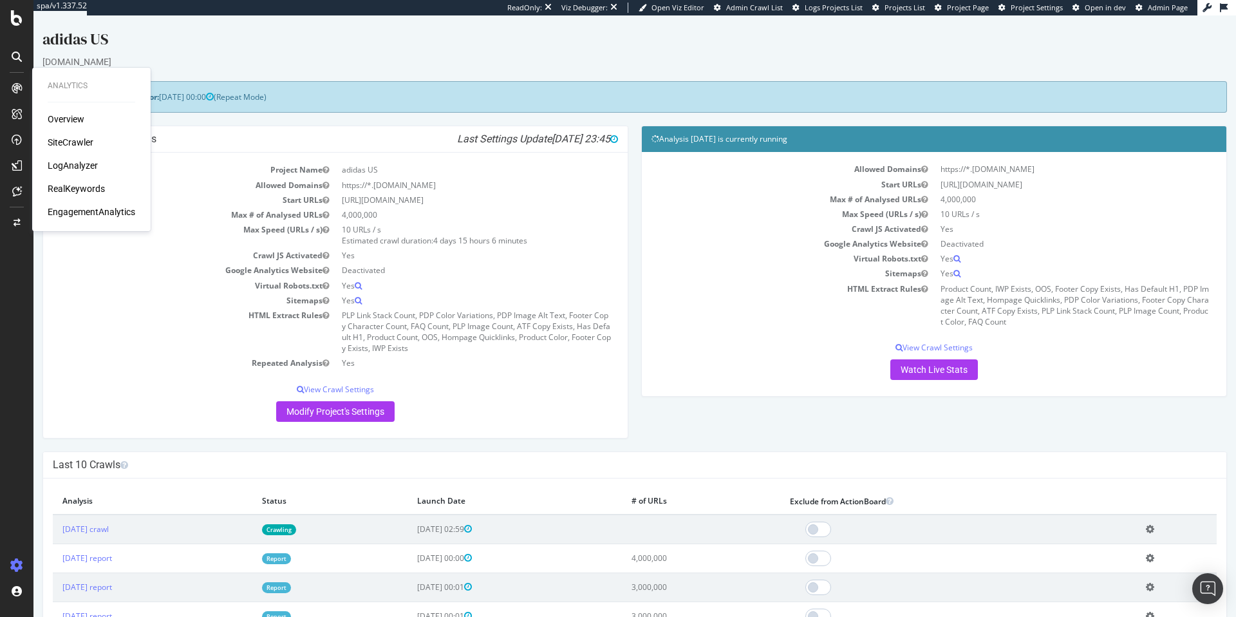
click at [92, 191] on div "RealKeywords" at bounding box center [76, 188] width 57 height 13
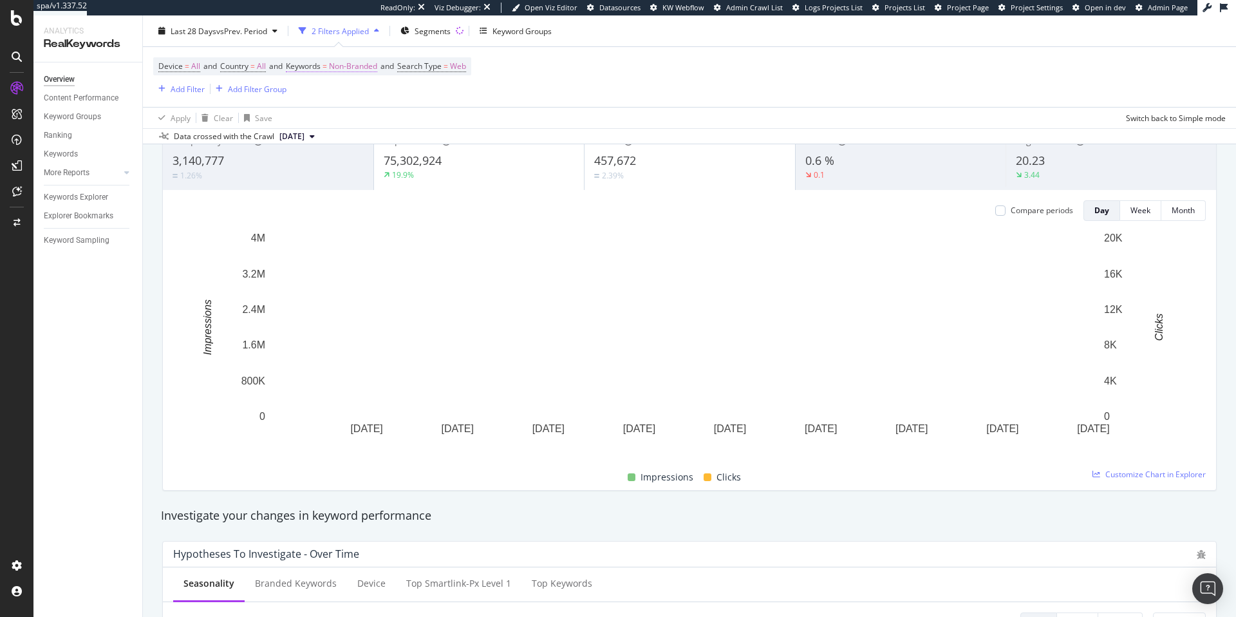
scroll to position [85, 0]
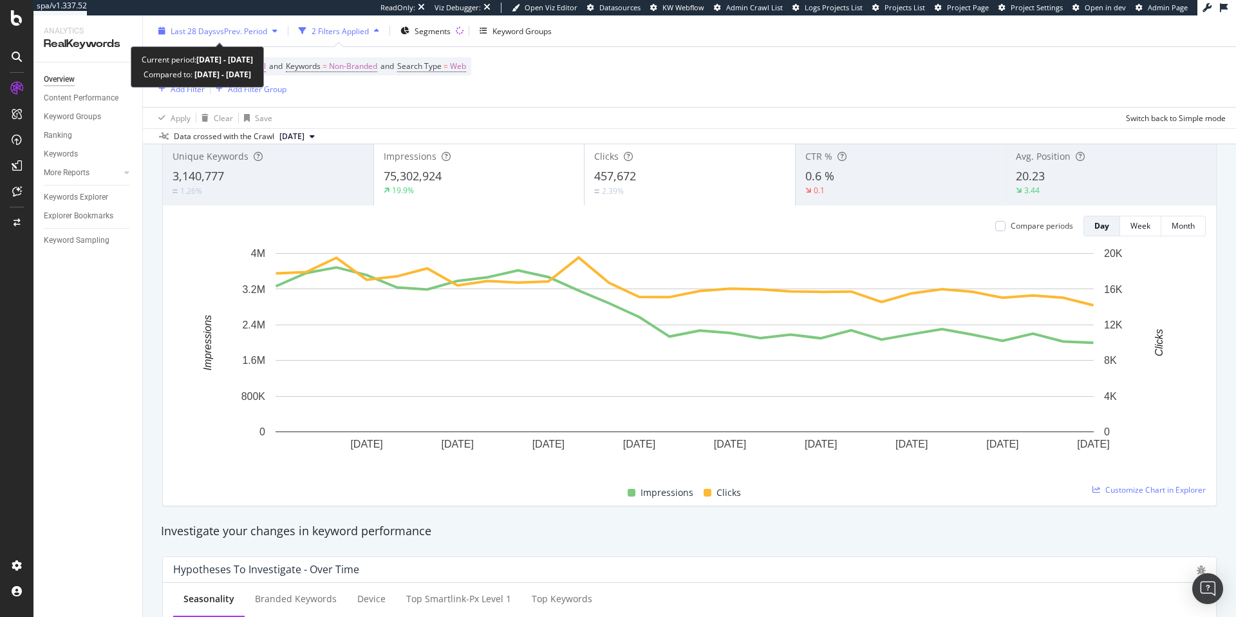
click at [249, 33] on span "vs Prev. Period" at bounding box center [241, 30] width 51 height 11
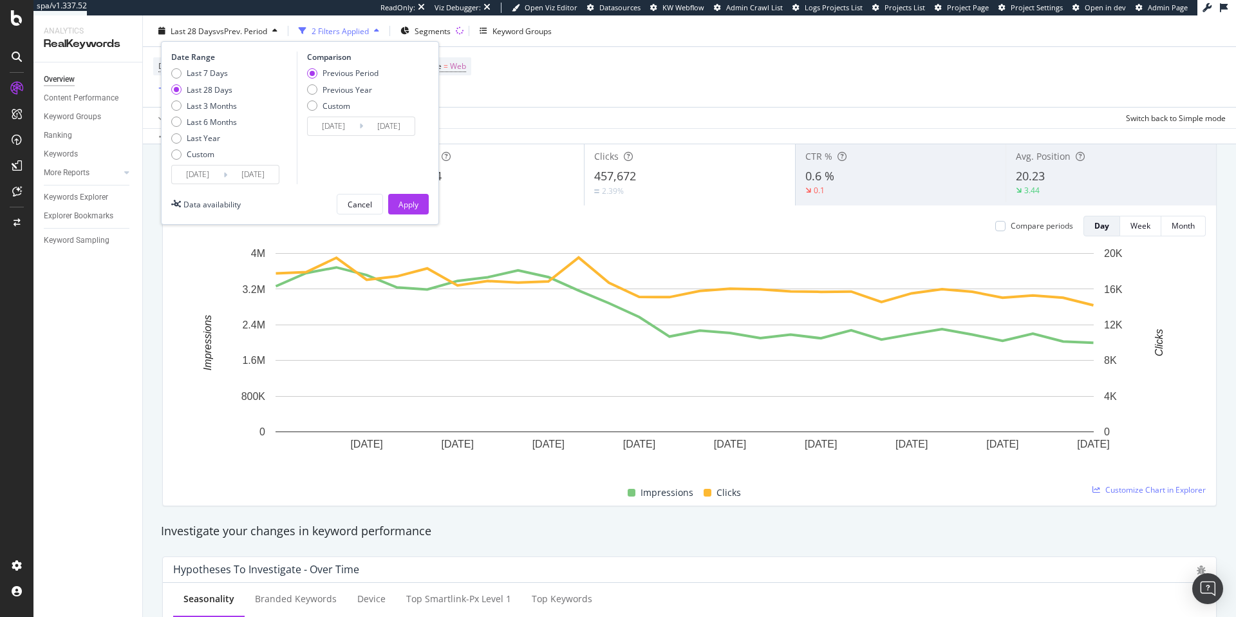
click at [212, 182] on input "[DATE]" at bounding box center [198, 174] width 52 height 18
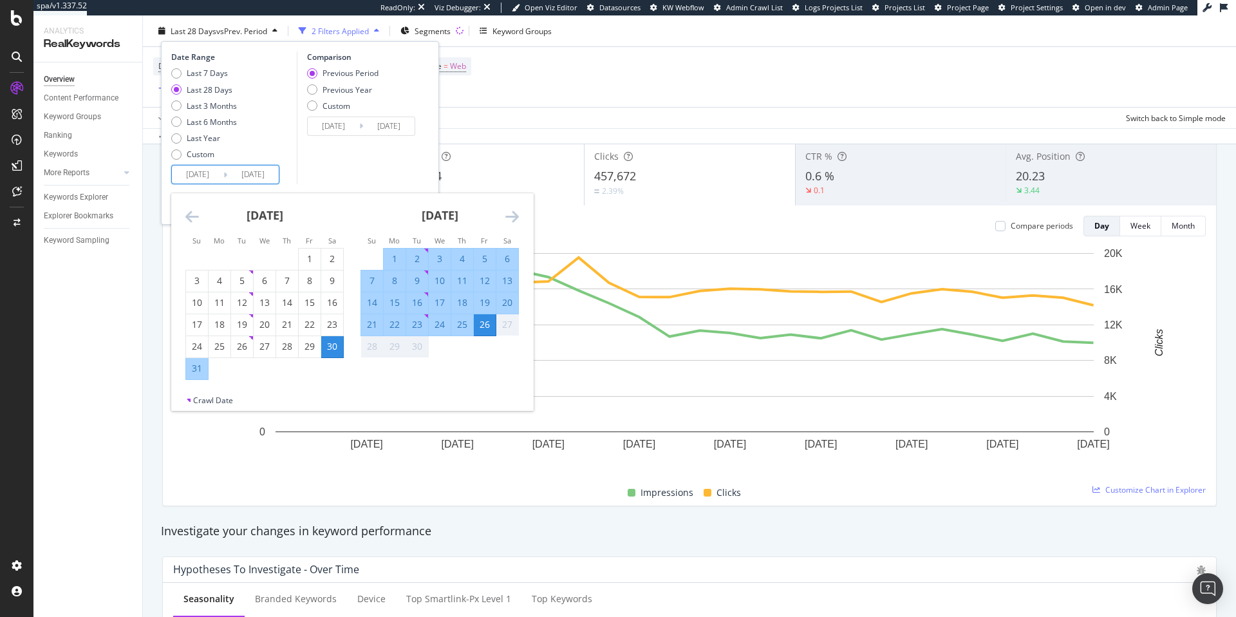
click at [191, 217] on icon "Move backward to switch to the previous month." at bounding box center [192, 216] width 14 height 15
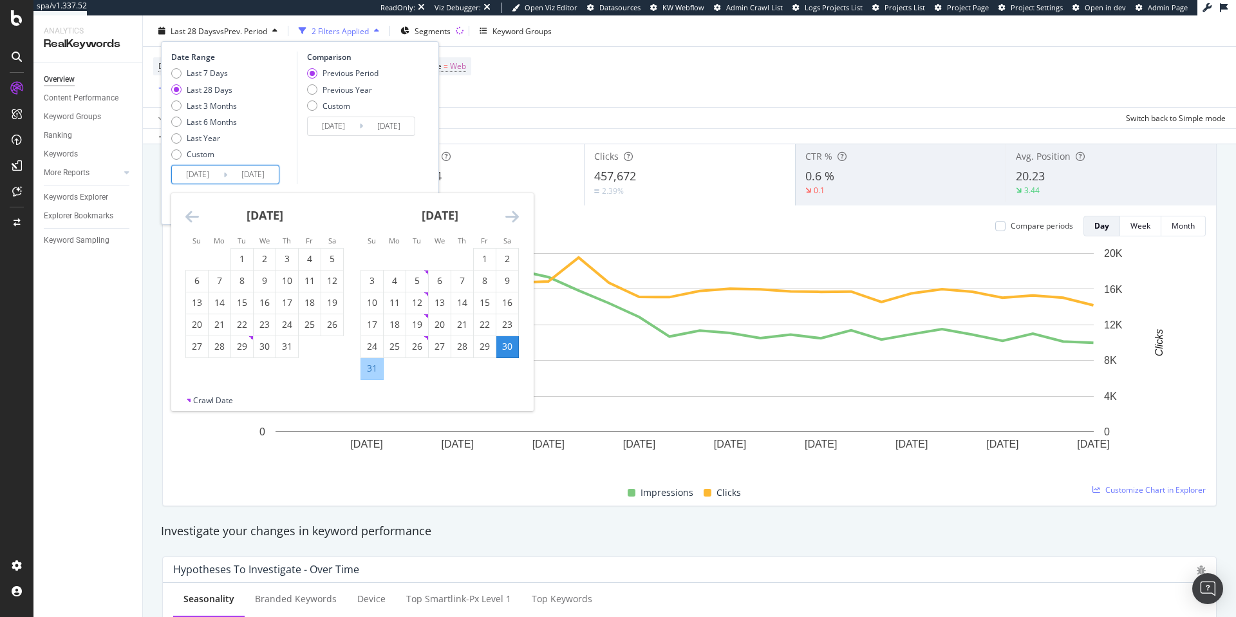
click at [191, 217] on icon "Move backward to switch to the previous month." at bounding box center [192, 216] width 14 height 15
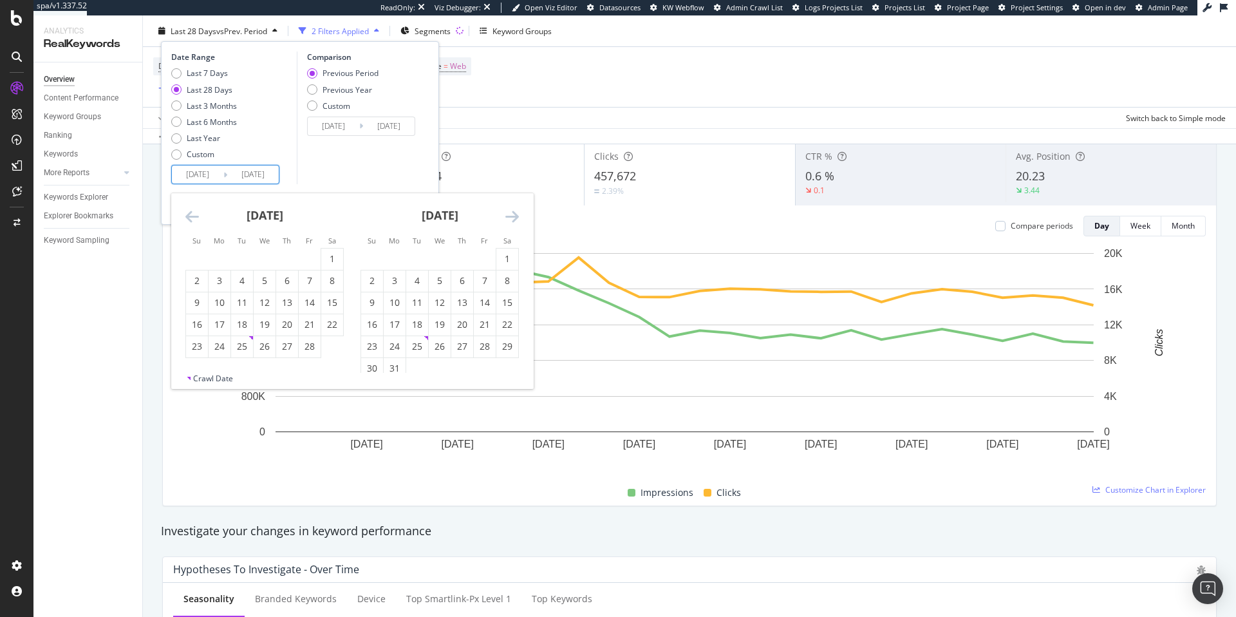
click at [191, 216] on icon "Move backward to switch to the previous month." at bounding box center [192, 216] width 14 height 15
click at [194, 219] on icon "Move backward to switch to the previous month." at bounding box center [192, 216] width 14 height 15
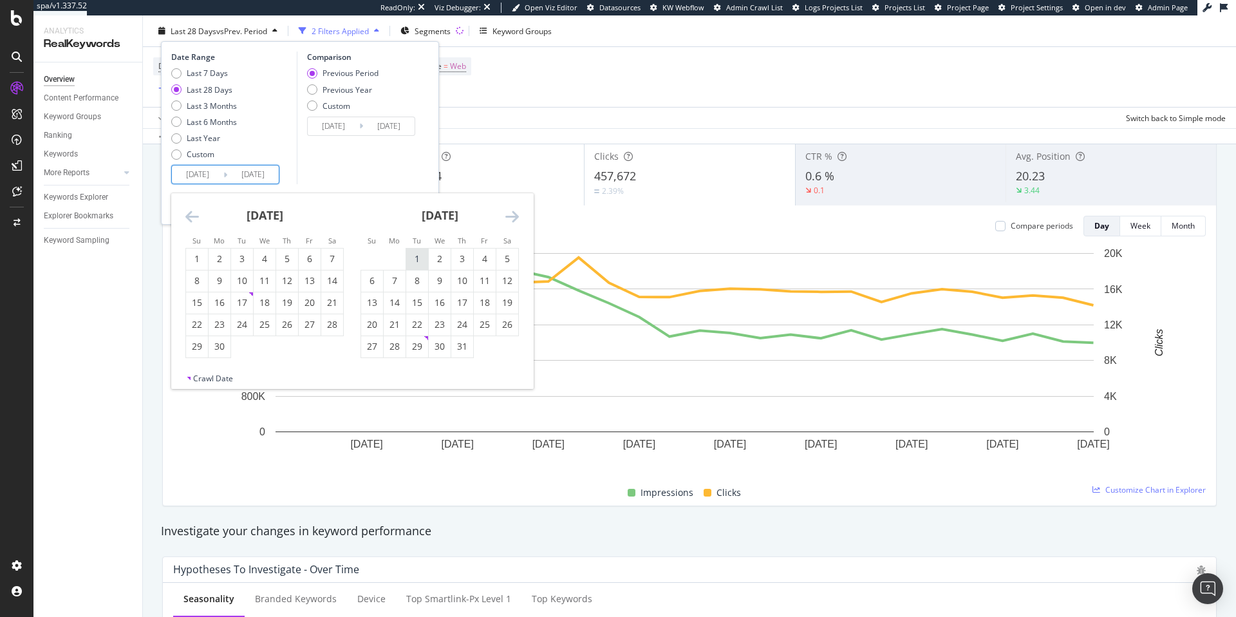
click at [419, 257] on div "1" at bounding box center [417, 258] width 22 height 13
type input "[DATE]"
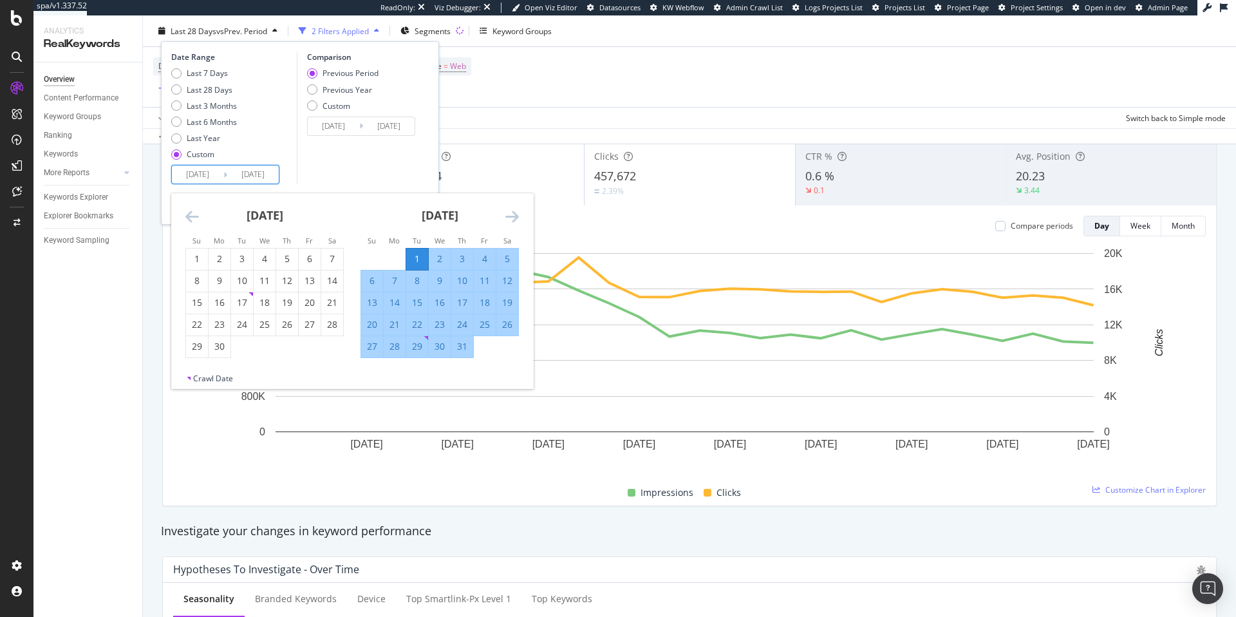
click at [514, 217] on icon "Move forward to switch to the next month." at bounding box center [513, 216] width 14 height 15
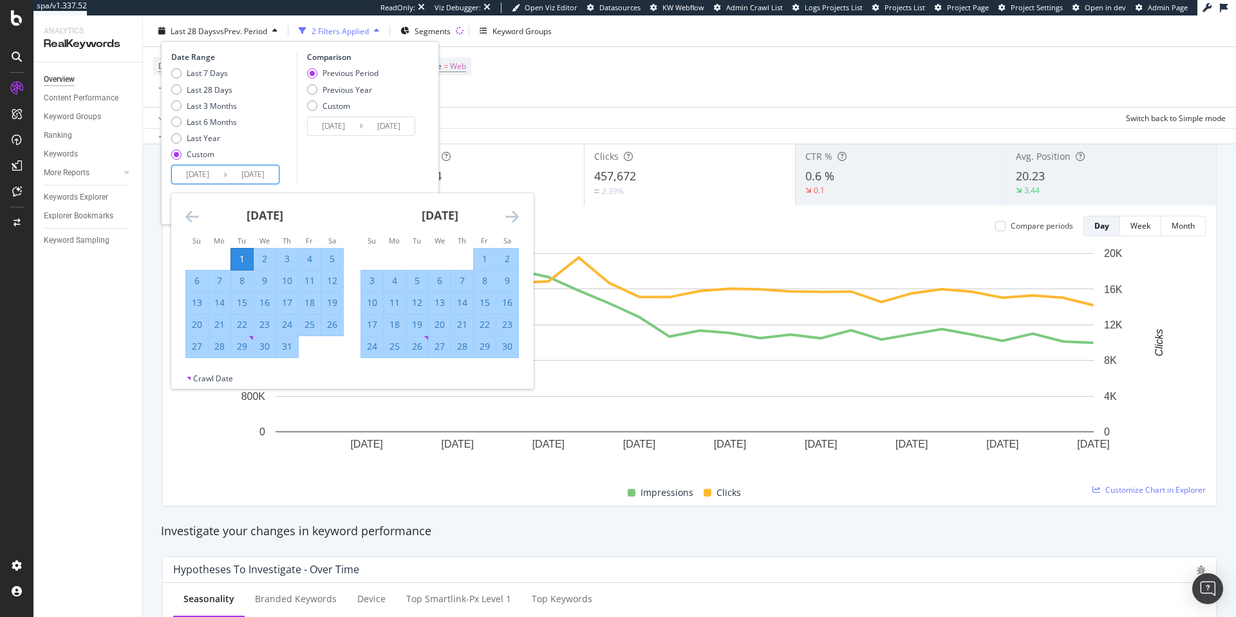
click at [514, 217] on icon "Move forward to switch to the next month." at bounding box center [513, 216] width 14 height 15
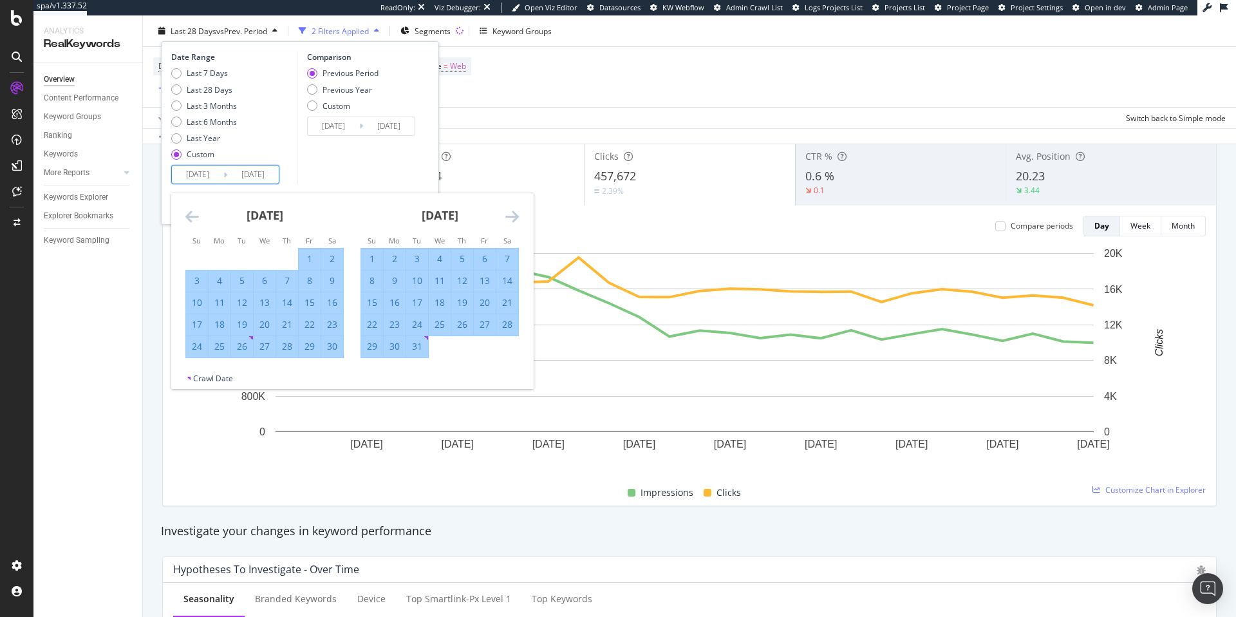
click at [423, 345] on div "31" at bounding box center [417, 346] width 22 height 13
type input "[DATE]"
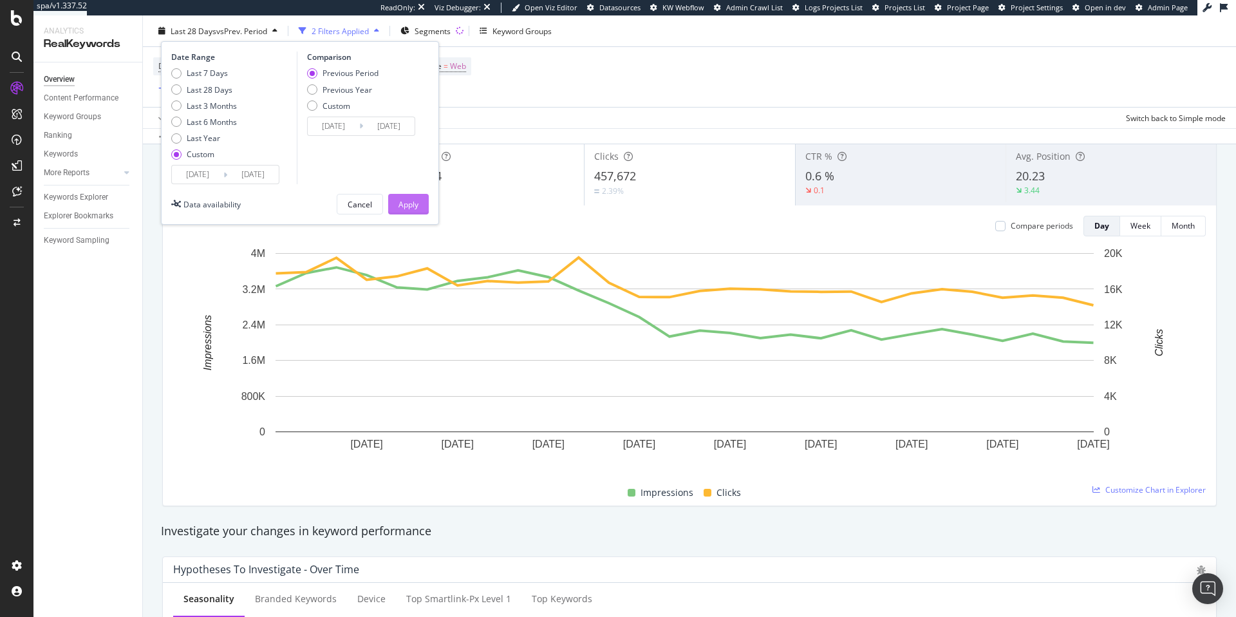
click at [419, 210] on button "Apply" at bounding box center [408, 204] width 41 height 21
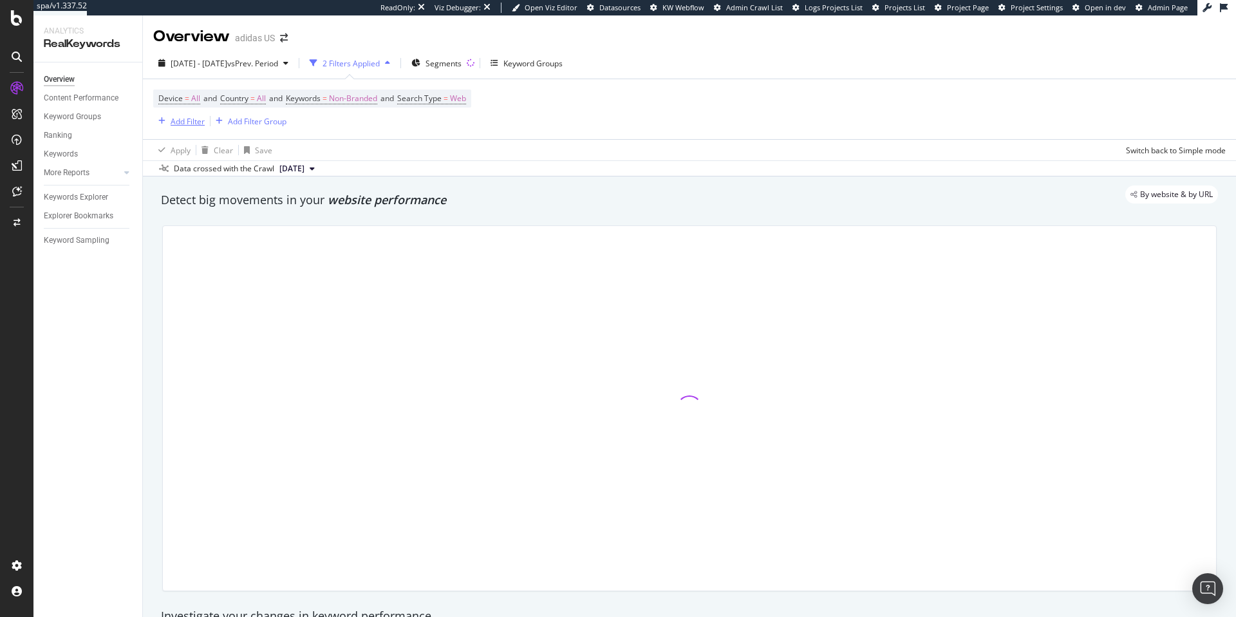
click at [184, 121] on div "Add Filter" at bounding box center [188, 121] width 34 height 11
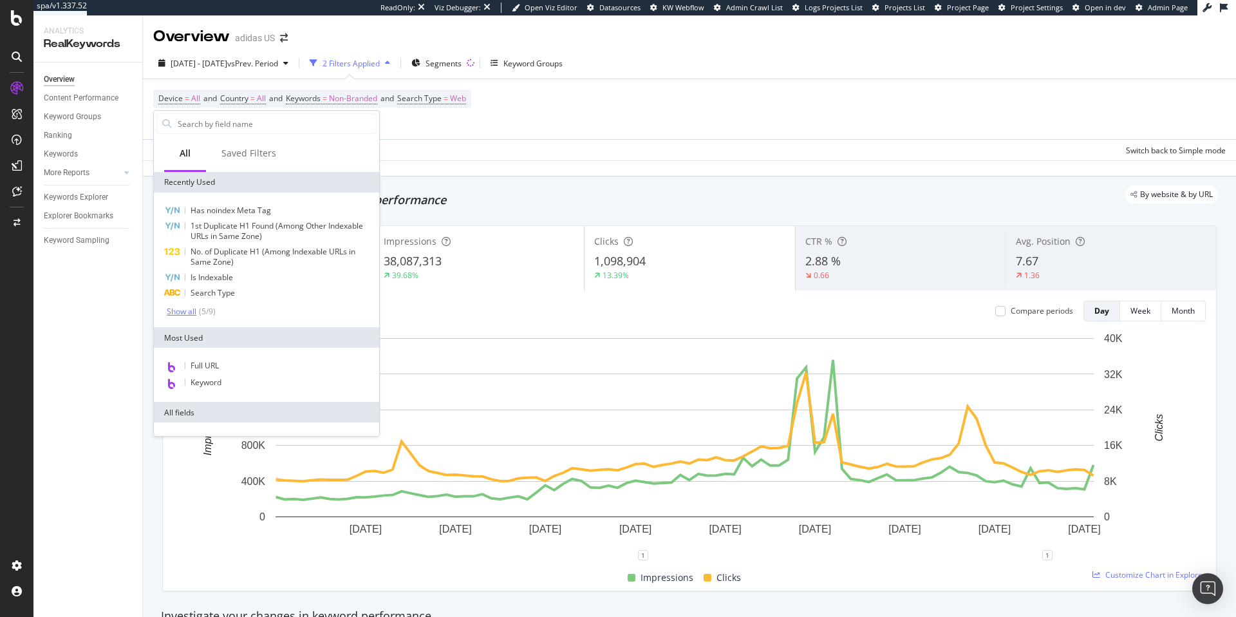
click at [190, 311] on div "Show all" at bounding box center [182, 311] width 30 height 9
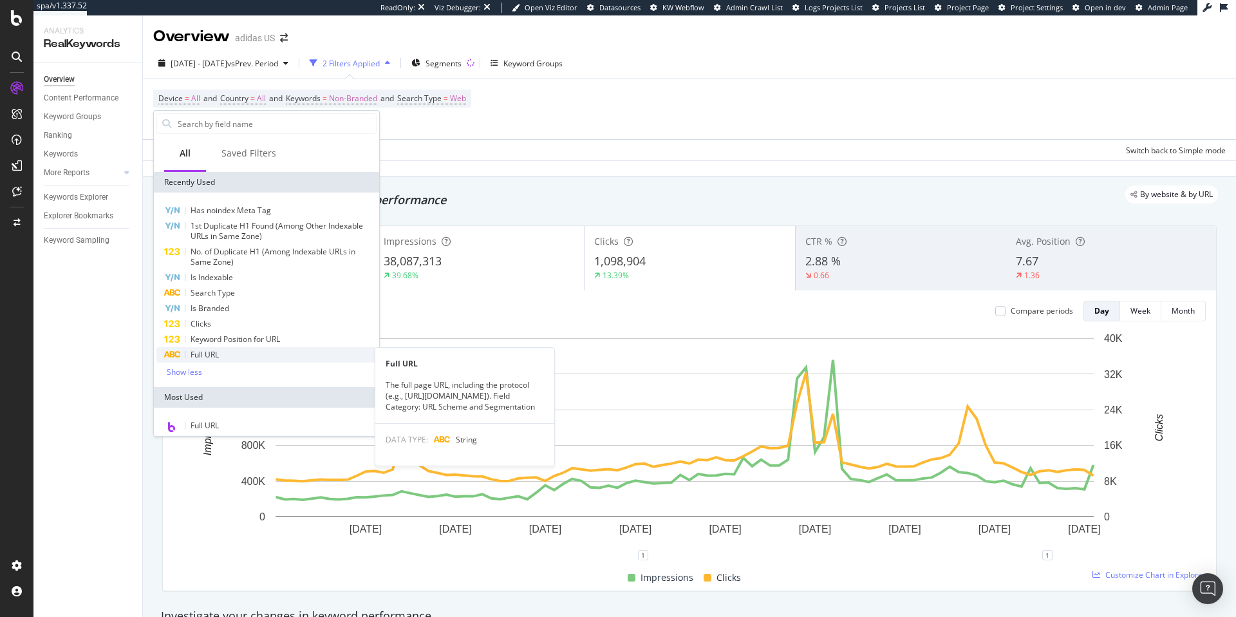
click at [210, 354] on span "Full URL" at bounding box center [205, 354] width 28 height 11
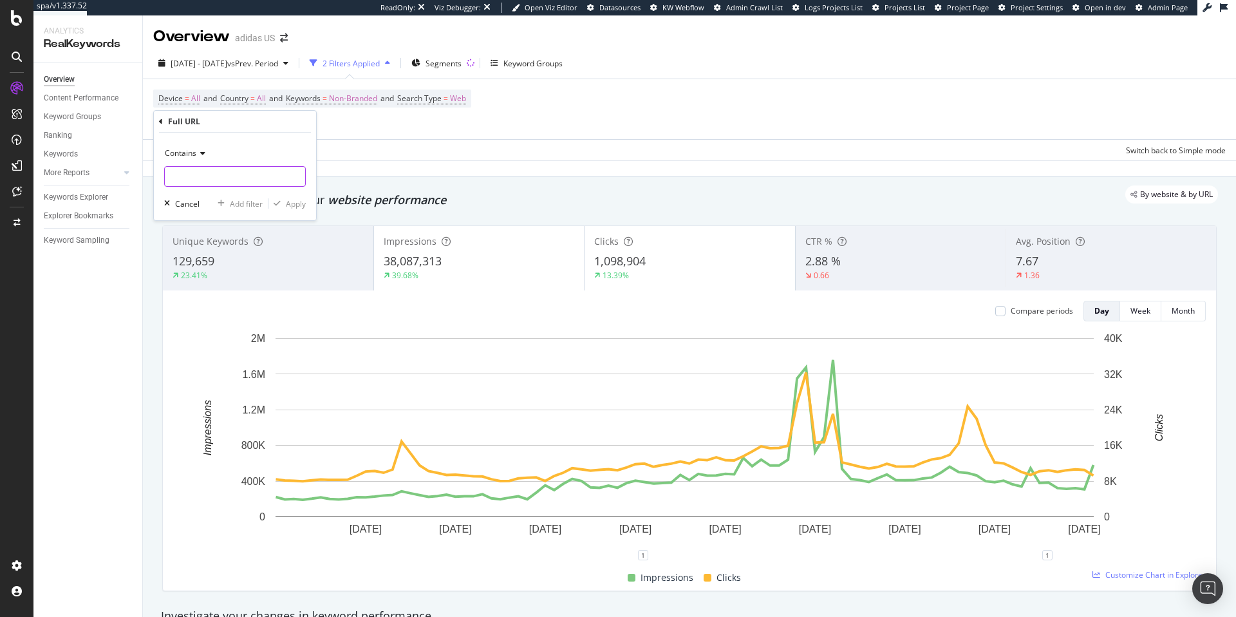
click at [218, 173] on input "text" at bounding box center [235, 176] width 140 height 21
type input "/"
click at [187, 156] on span "Contains" at bounding box center [181, 152] width 32 height 11
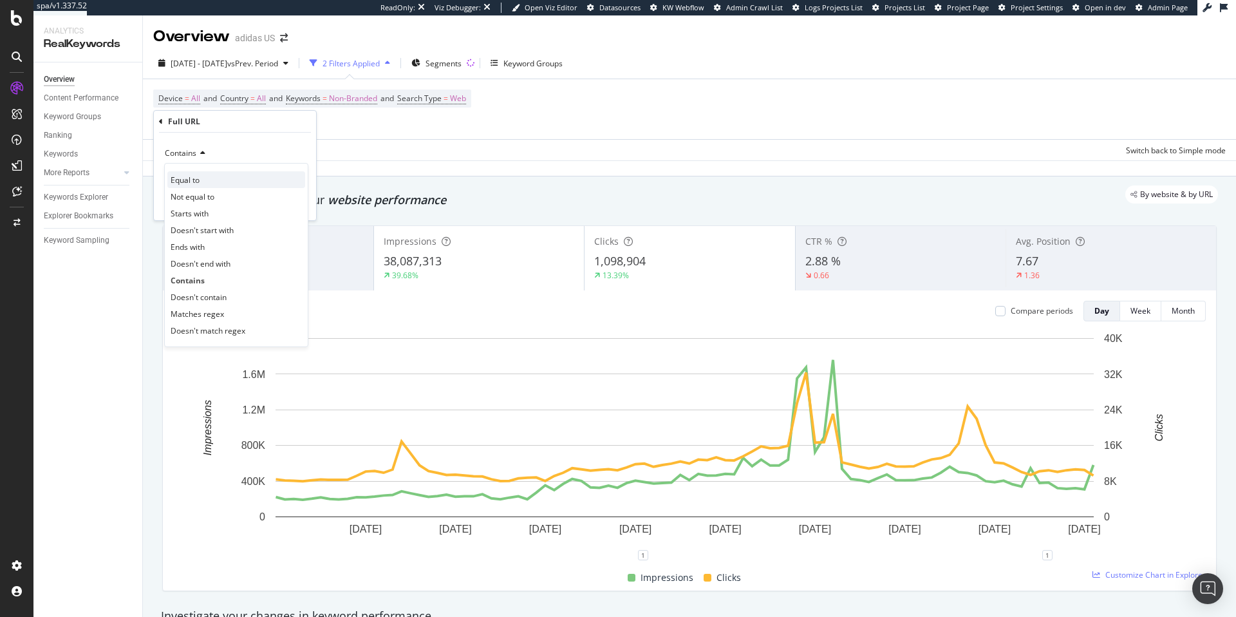
click at [190, 184] on span "Equal to" at bounding box center [185, 180] width 29 height 11
click at [191, 175] on input "text" at bounding box center [235, 176] width 140 height 21
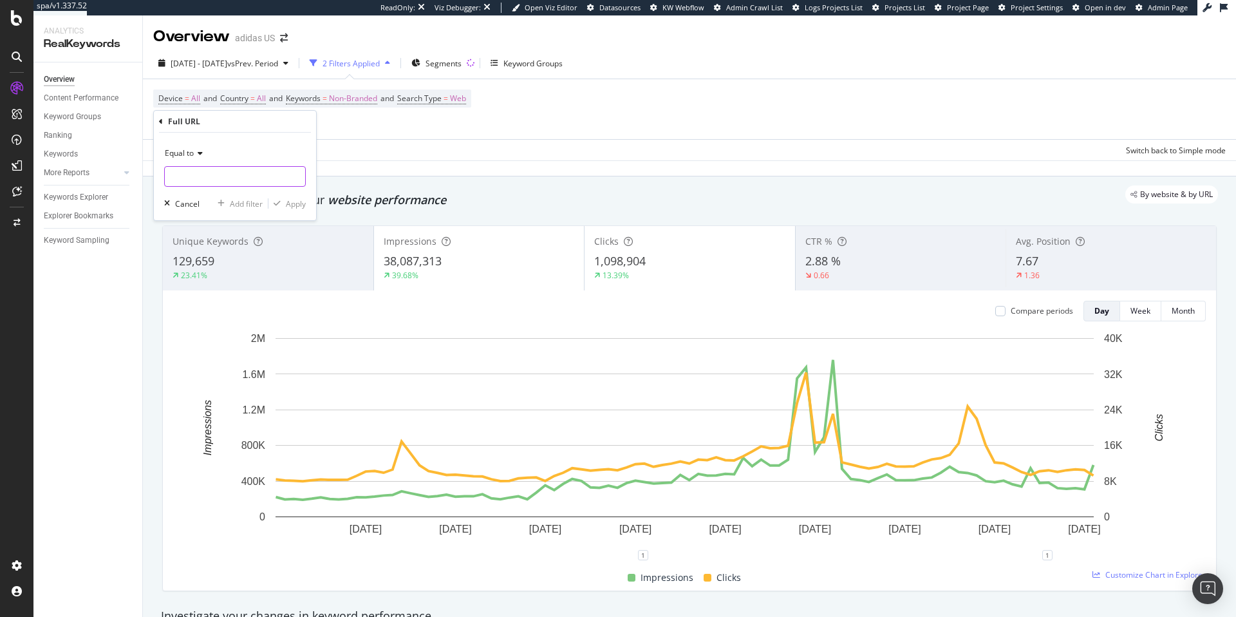
paste input "[URL][DOMAIN_NAME]"
type input "[URL][DOMAIN_NAME]"
click at [294, 203] on div "Apply" at bounding box center [296, 203] width 20 height 11
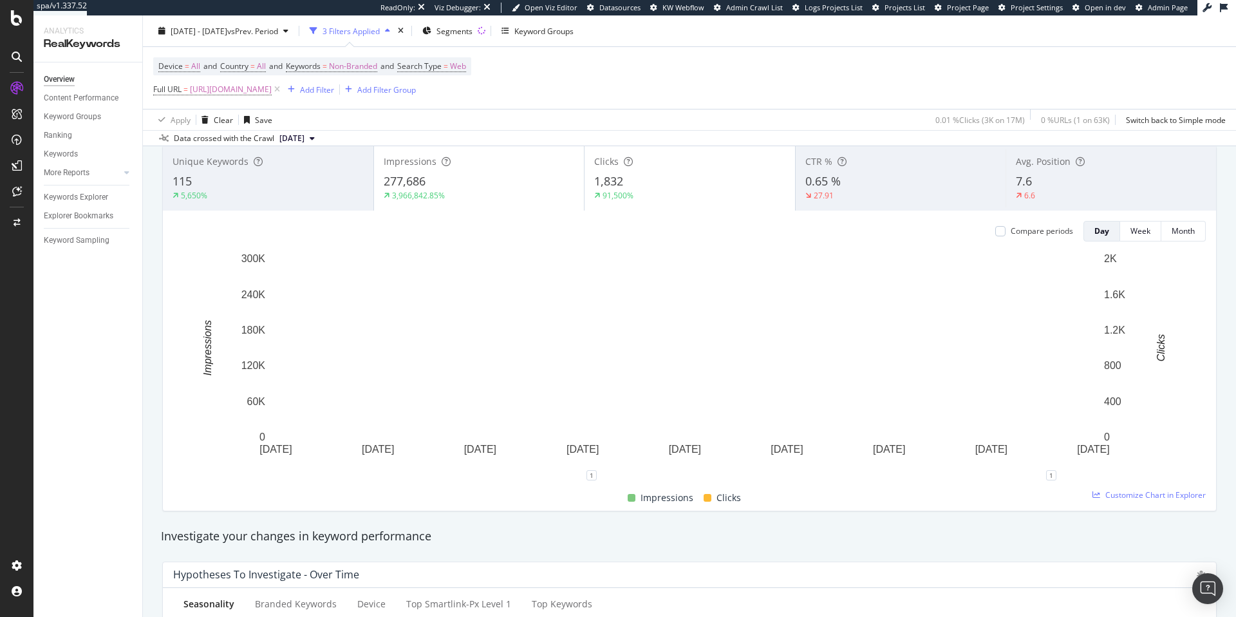
scroll to position [62, 0]
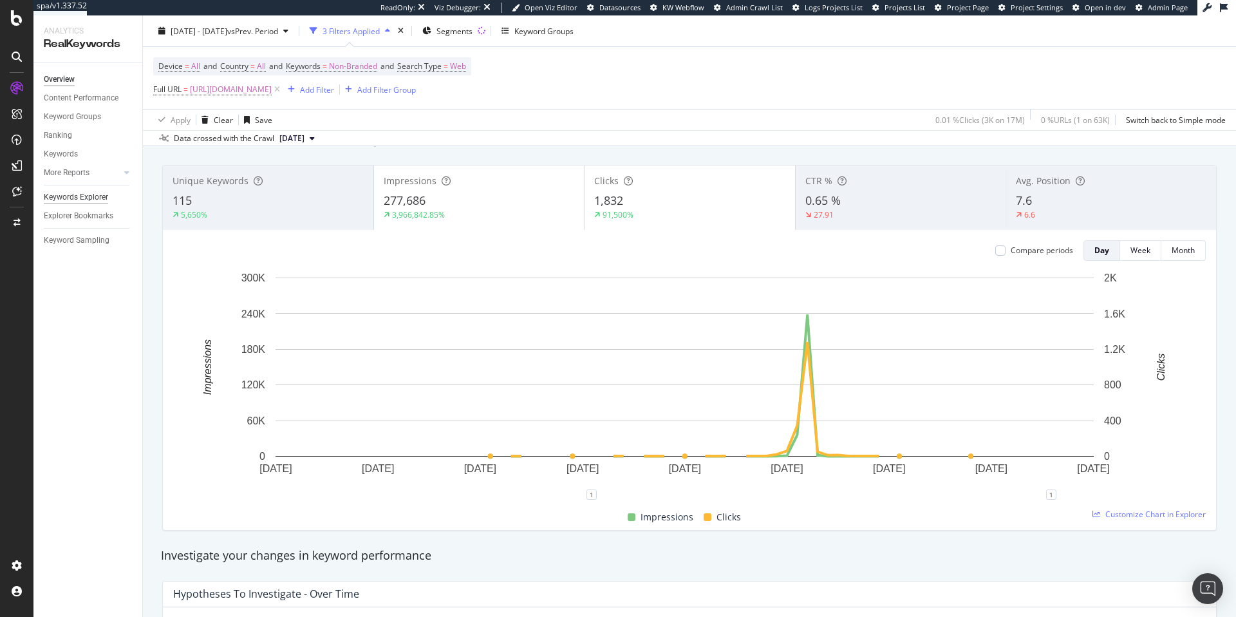
click at [69, 198] on div "Keywords Explorer" at bounding box center [76, 198] width 64 height 14
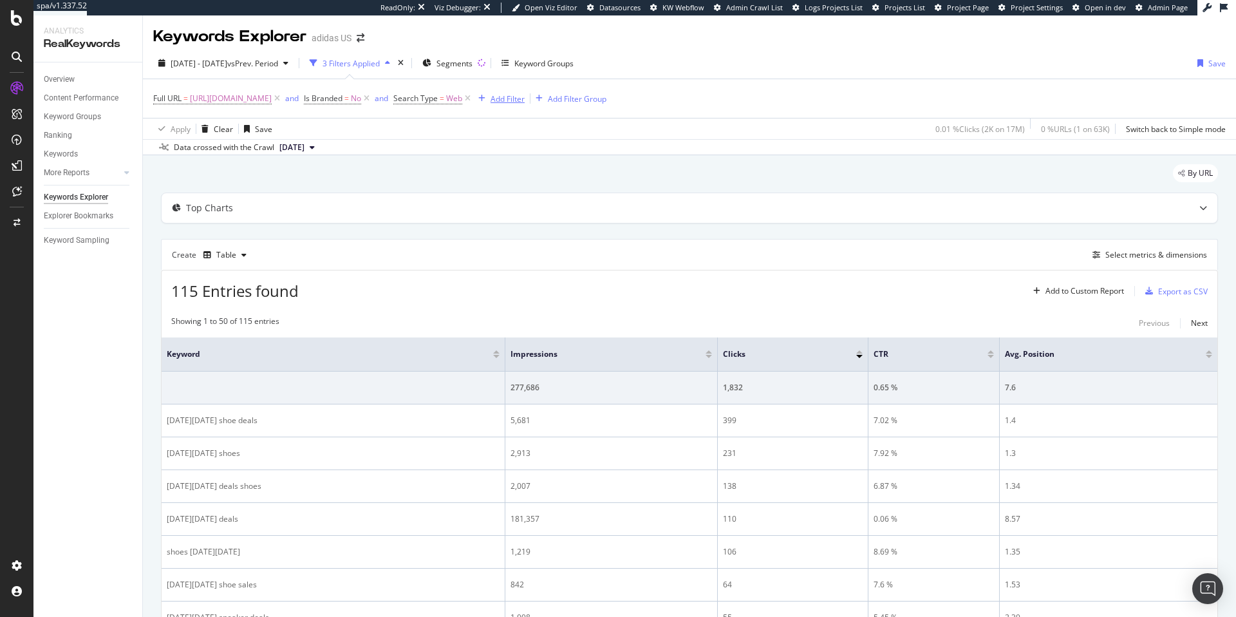
click at [525, 100] on div "Add Filter" at bounding box center [508, 98] width 34 height 11
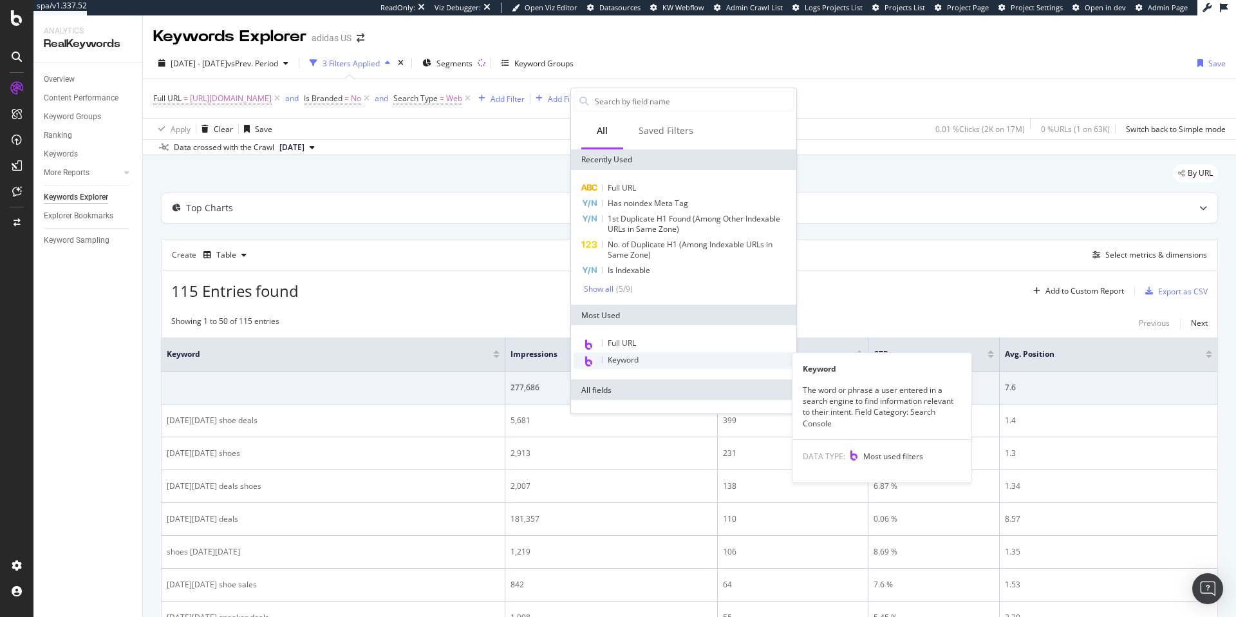
click at [630, 364] on span "Keyword" at bounding box center [623, 359] width 31 height 11
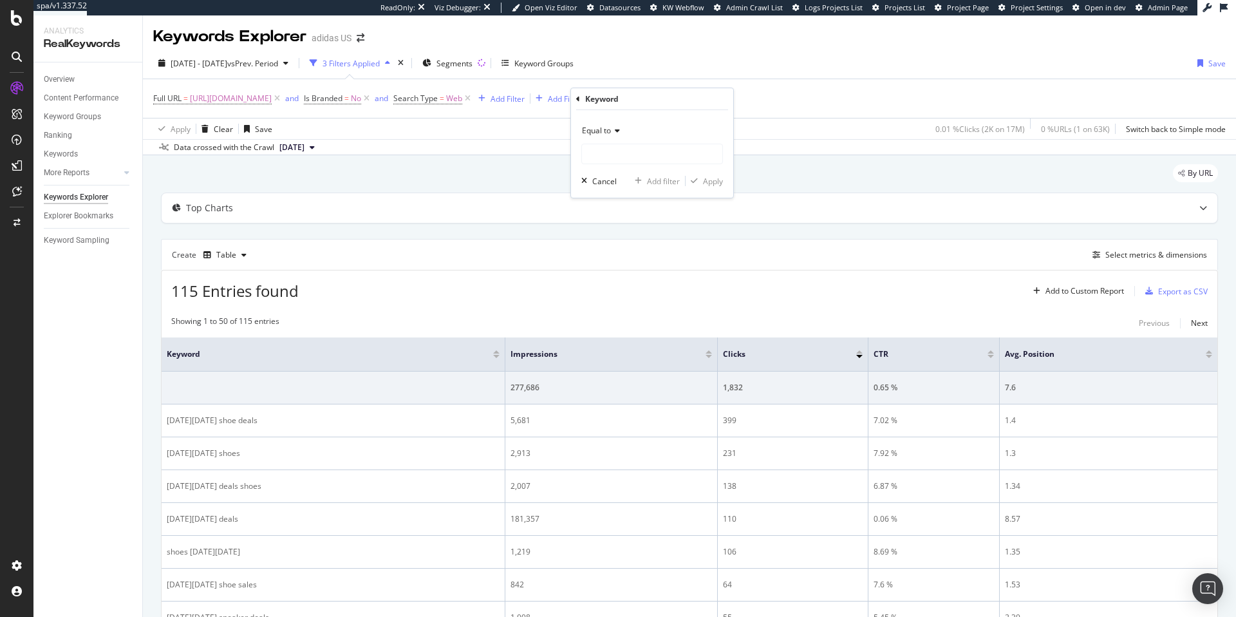
click at [607, 133] on span "Equal to" at bounding box center [596, 130] width 29 height 11
click at [641, 295] on div "Matches regex" at bounding box center [654, 291] width 138 height 17
click at [638, 156] on input "text" at bounding box center [652, 154] width 140 height 21
paste input "\b(who|what|when|where|why|how|which|whose|whom|can|could|should|would|is|are|d…"
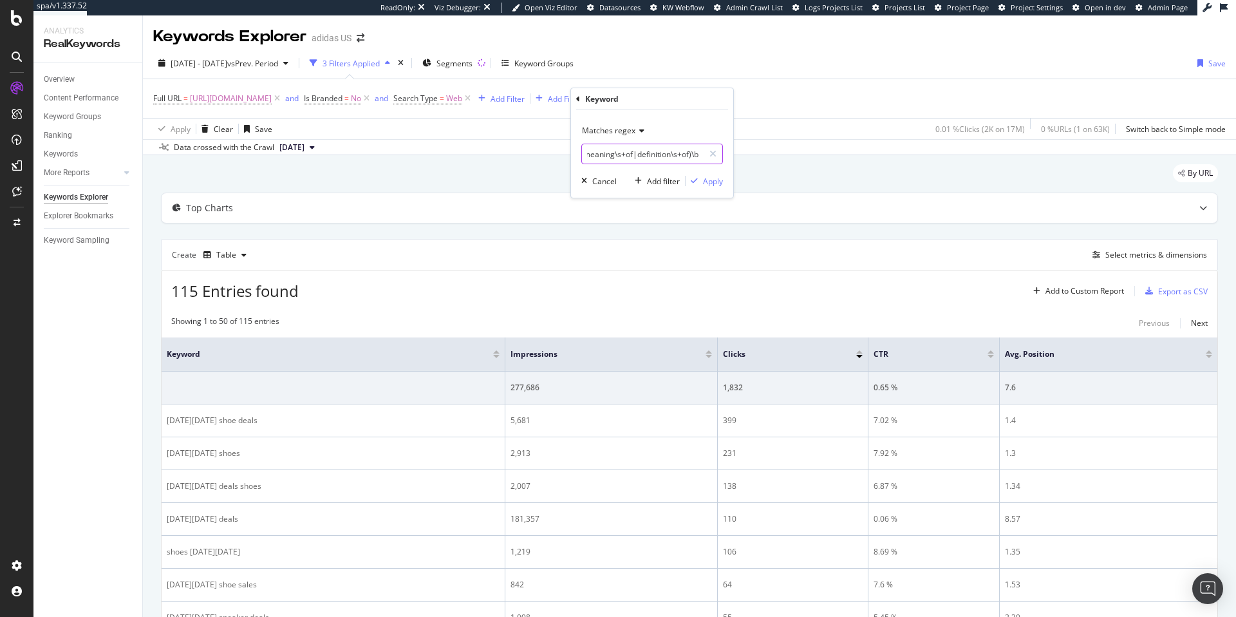
click at [690, 157] on input "\b(who|what|when|where|why|how|which|whose|whom|can|could|should|would|is|are|d…" at bounding box center [643, 154] width 122 height 21
type input "\b(who|what|when|where|why|how|which|whose|whom|can|could|should|would|is|are|d…"
click at [709, 182] on div "Apply" at bounding box center [713, 181] width 20 height 11
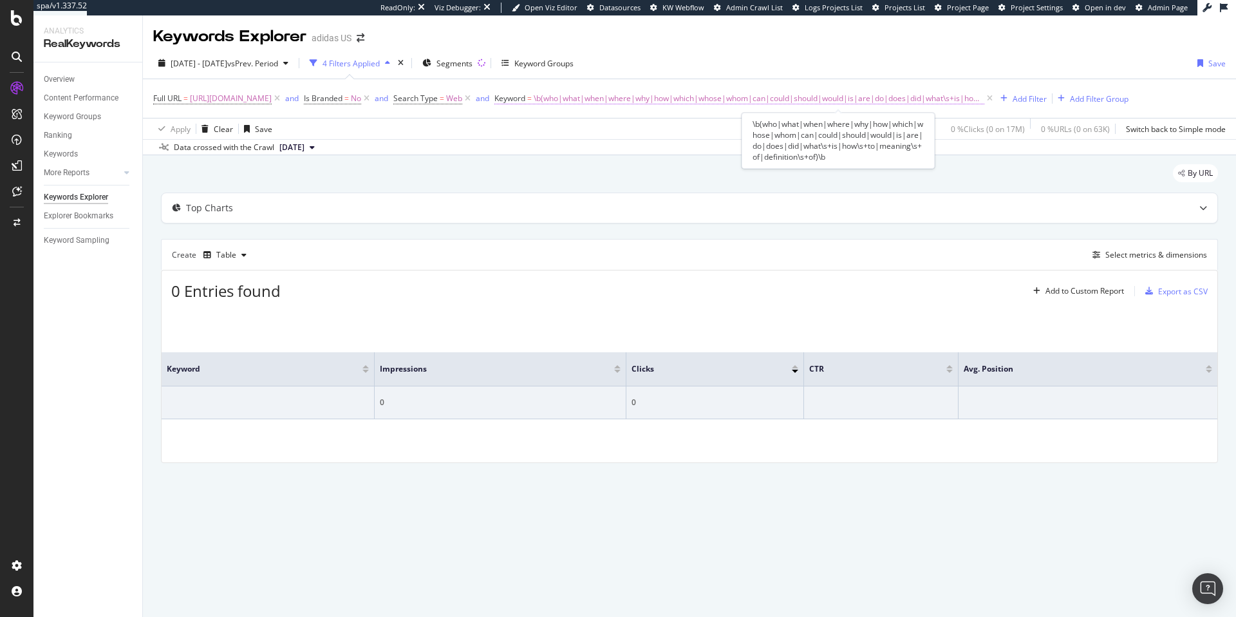
click at [525, 100] on span "Keyword" at bounding box center [510, 98] width 31 height 11
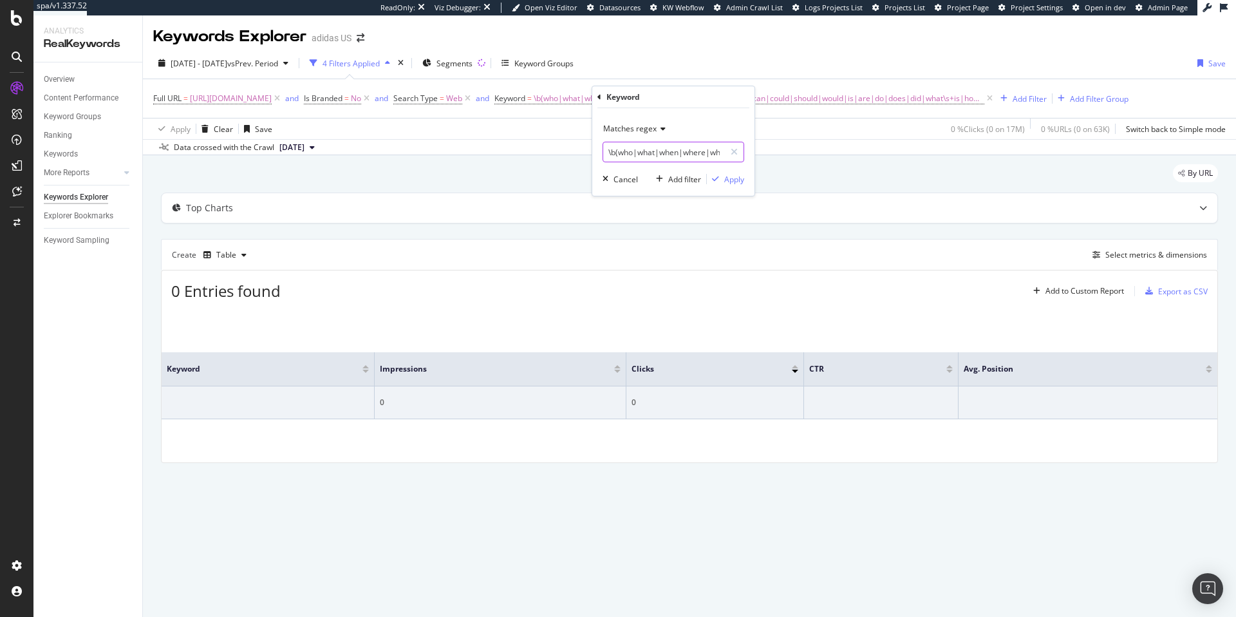
drag, startPoint x: 616, startPoint y: 154, endPoint x: 603, endPoint y: 154, distance: 12.9
click at [603, 154] on input "\b(who|what|when|where|why|how|which|whose|whom|can|could|should|would|is|are|d…" at bounding box center [664, 152] width 122 height 21
drag, startPoint x: 616, startPoint y: 152, endPoint x: 607, endPoint y: 152, distance: 8.4
click at [607, 152] on input "\b(who|what|when|where|why|how|which|whose|whom|can|could|should|would|is|are|d…" at bounding box center [664, 152] width 122 height 21
click at [708, 156] on input "(who|what|when|where|why|how|which|whose|whom|can|could|should|would|is|are|do|…" at bounding box center [664, 152] width 122 height 21
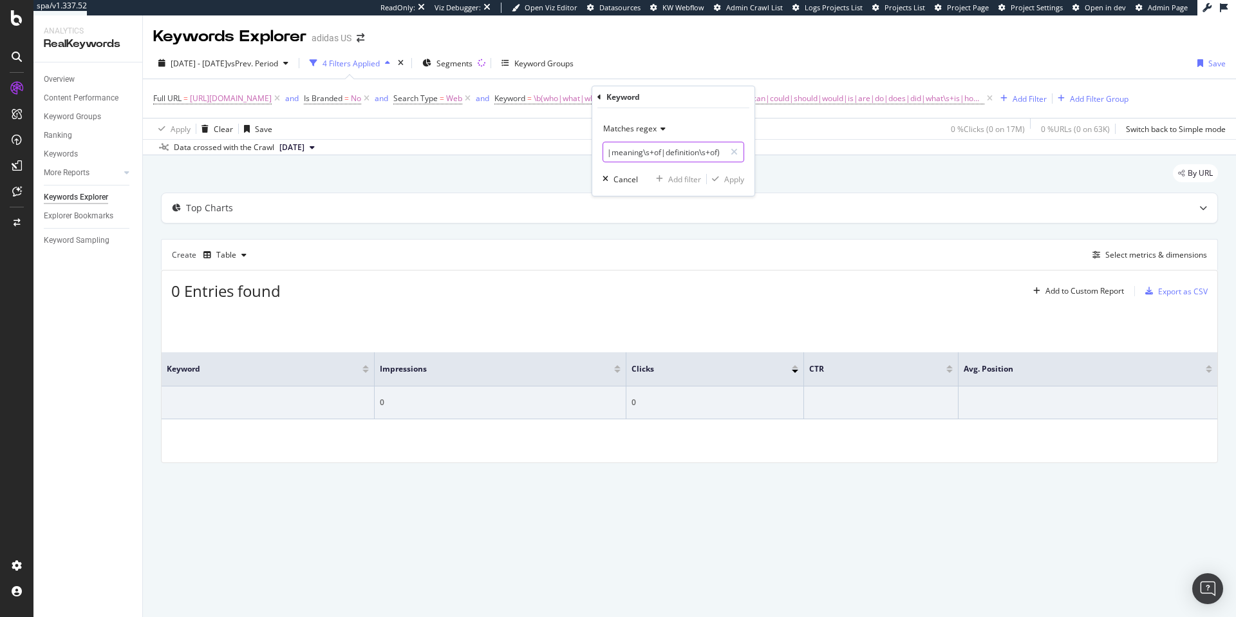
scroll to position [0, 459]
type input "(who|what|when|where|why|how|which|whose|whom|can|could|should|would|is|are|do|…"
click at [737, 180] on div "Apply" at bounding box center [734, 179] width 20 height 11
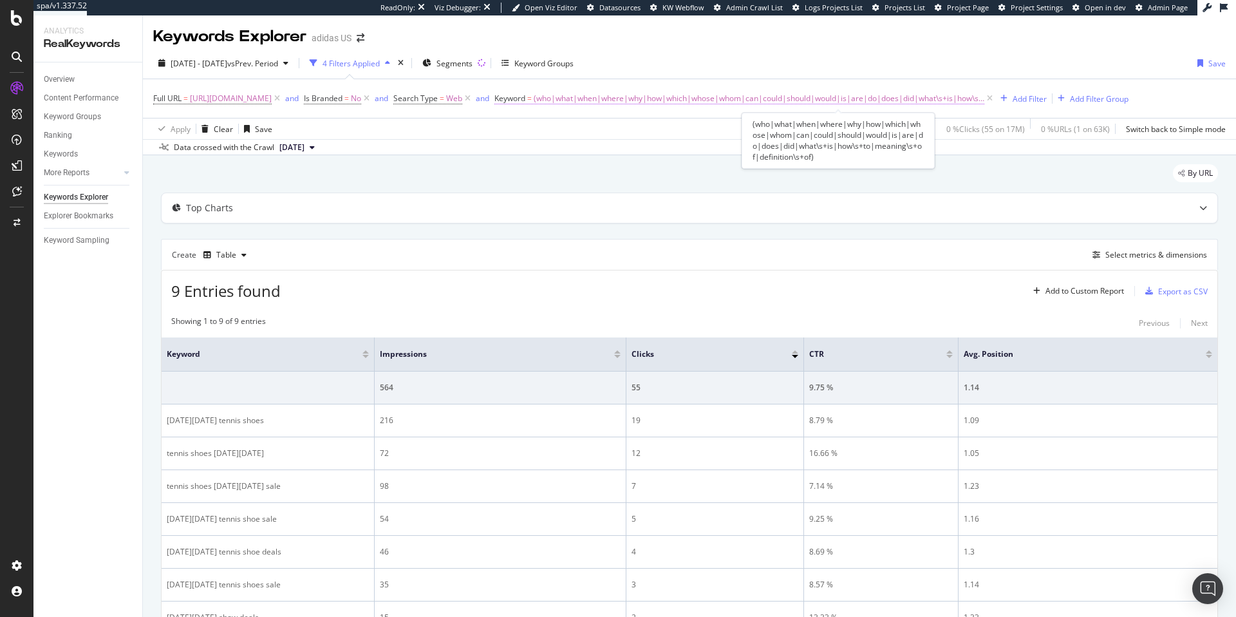
click at [985, 103] on span "(who|what|when|where|why|how|which|whose|whom|can|could|should|would|is|are|do|…" at bounding box center [759, 99] width 451 height 18
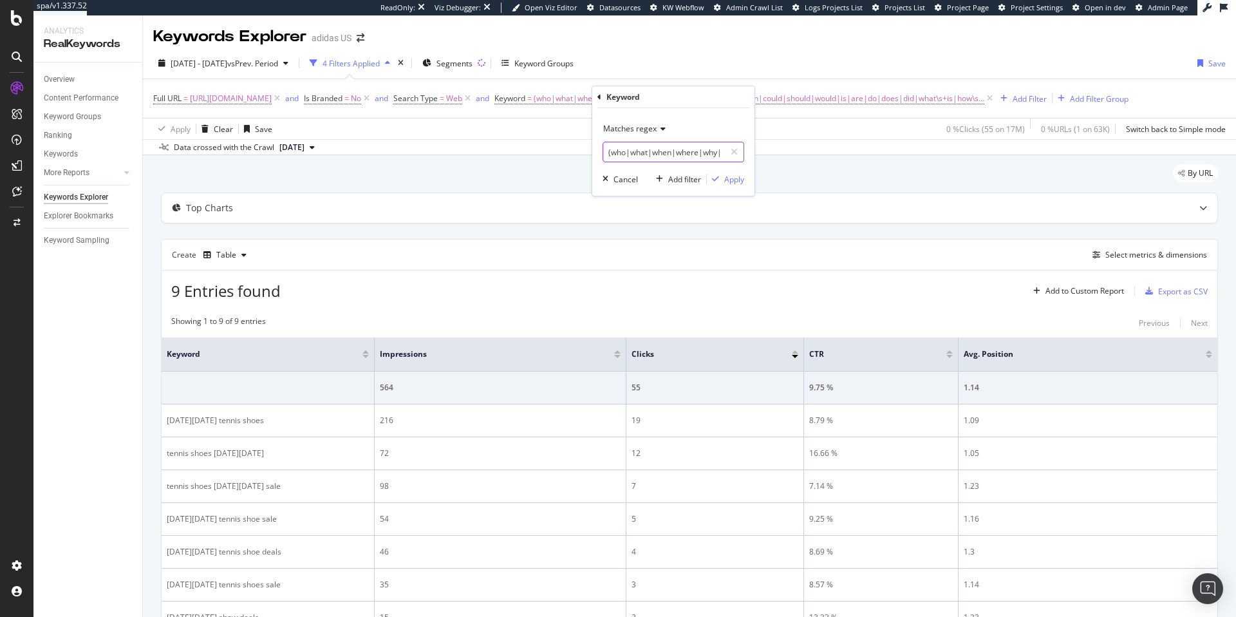
click at [697, 153] on input "(who|what|when|where|why|how|which|whose|whom|can|could|should|would|is|are|do|…" at bounding box center [664, 152] width 122 height 21
click at [691, 153] on input "(who|what|when|where|why|how|which|whose|whom|can|could|should|would|is|are|do|…" at bounding box center [664, 152] width 122 height 21
type input "(who|what|when|where|why|how|which|whose|whom|can|could|should|would|are|do|doe…"
click at [733, 177] on div "Apply" at bounding box center [734, 179] width 20 height 11
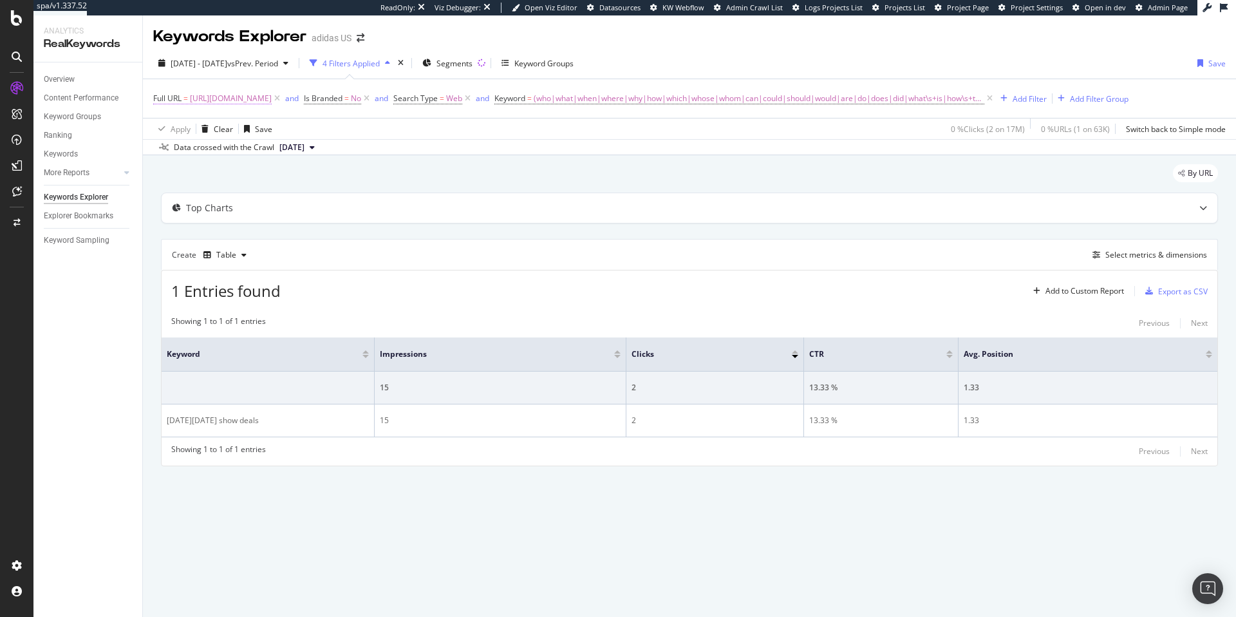
click at [272, 102] on span "[URL][DOMAIN_NAME]" at bounding box center [231, 99] width 82 height 18
click at [176, 129] on span "Equal to" at bounding box center [179, 128] width 29 height 11
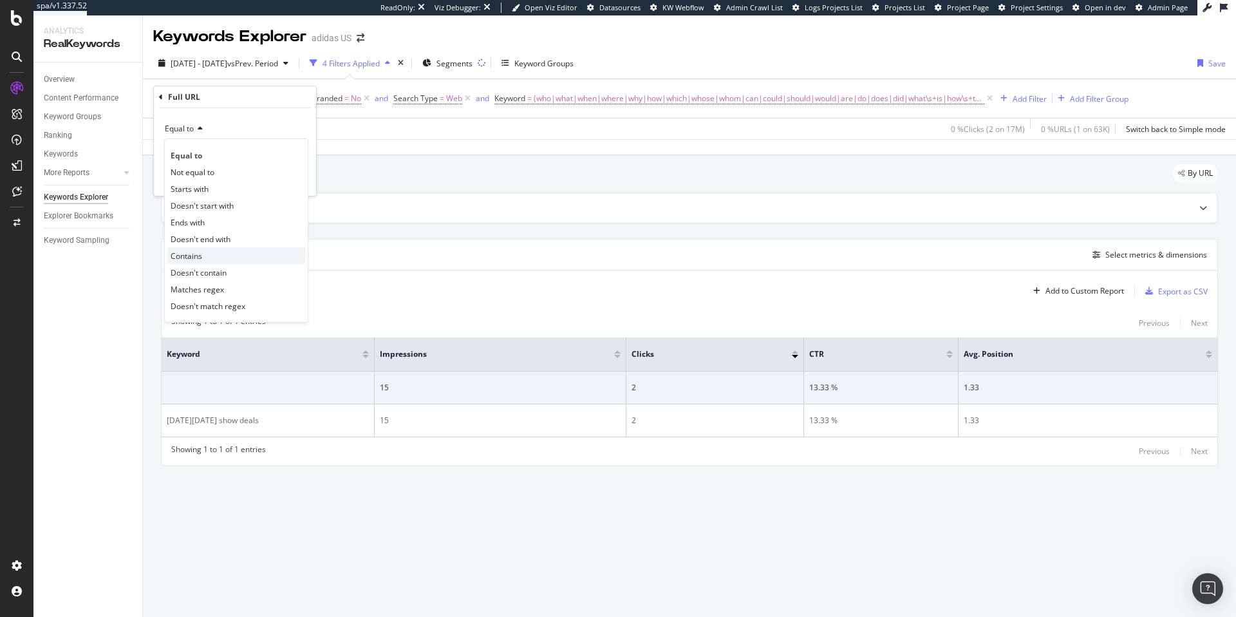
click at [192, 252] on span "Contains" at bounding box center [187, 255] width 32 height 11
click at [214, 148] on input "text" at bounding box center [235, 152] width 140 height 21
type input "[DATE]"
click at [295, 180] on div "Apply" at bounding box center [296, 179] width 20 height 11
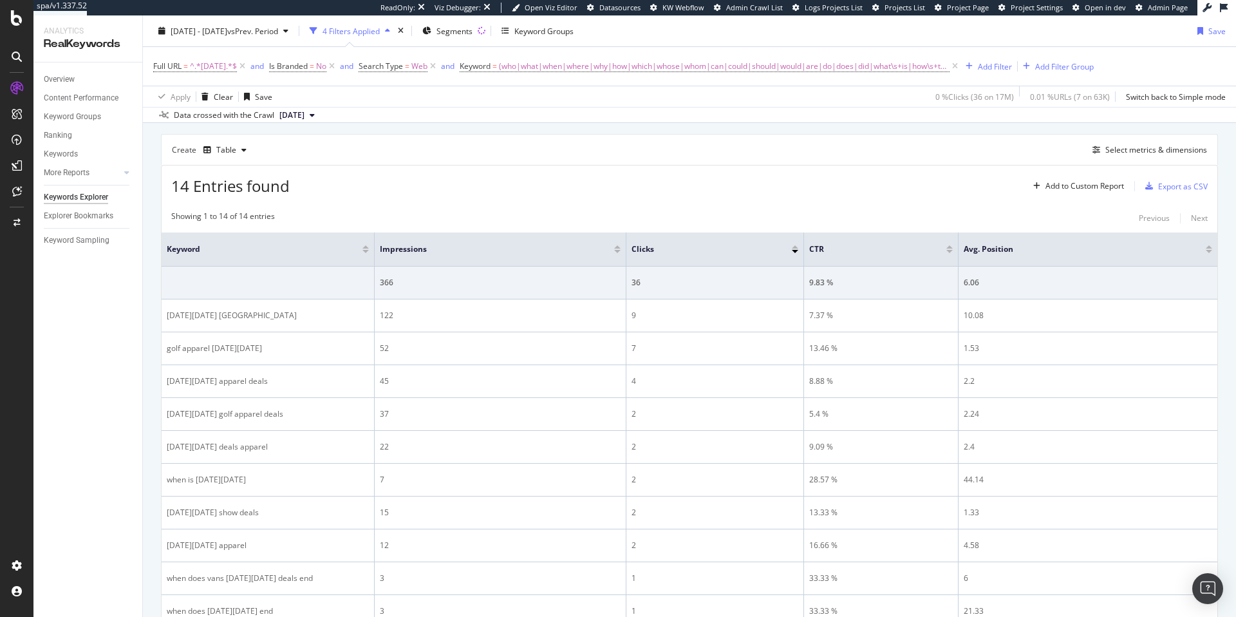
scroll to position [104, 0]
click at [1012, 69] on div "Add Filter" at bounding box center [995, 66] width 34 height 11
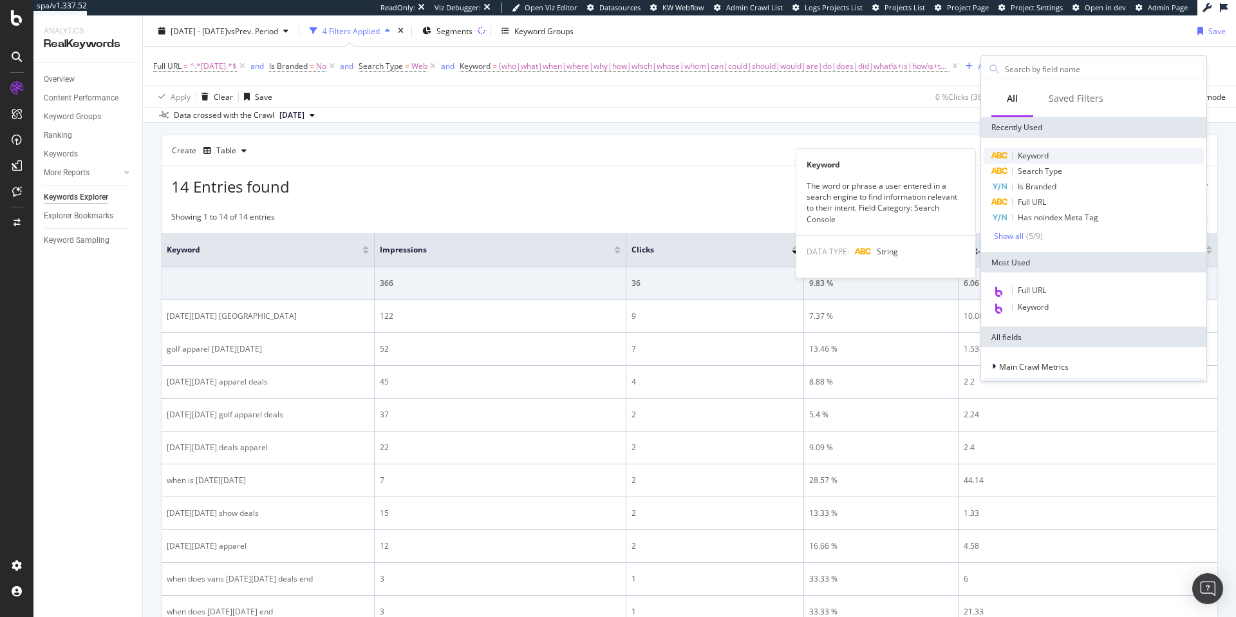
click at [1027, 155] on span "Keyword" at bounding box center [1033, 155] width 31 height 11
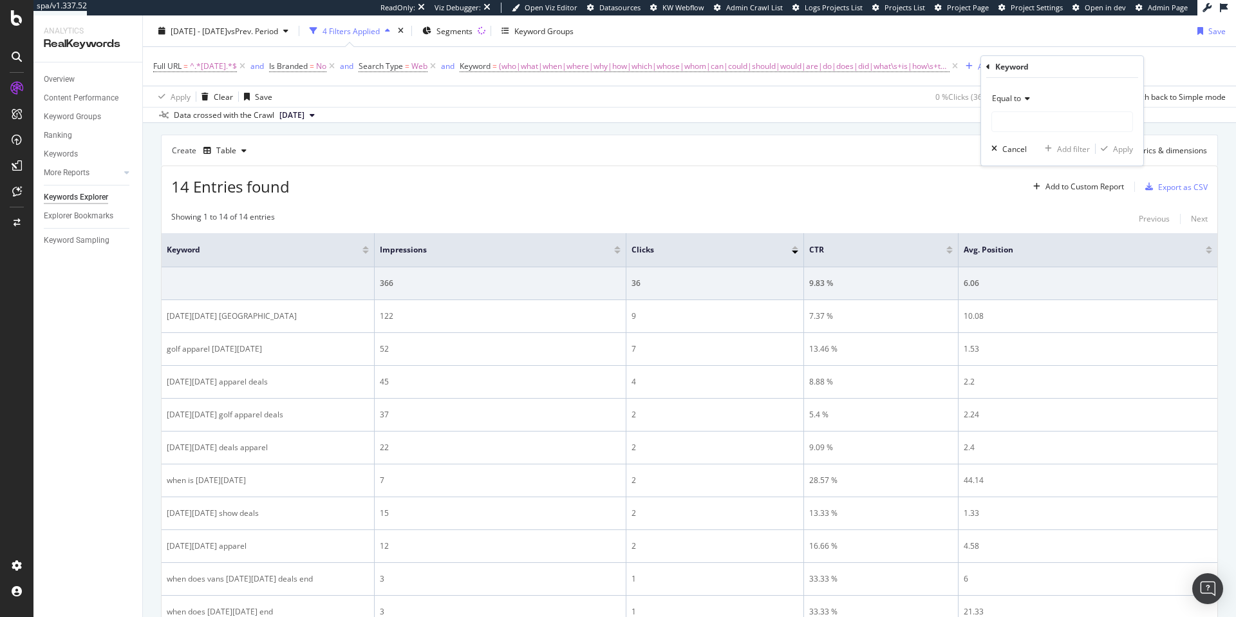
click at [1017, 99] on span "Equal to" at bounding box center [1006, 98] width 29 height 11
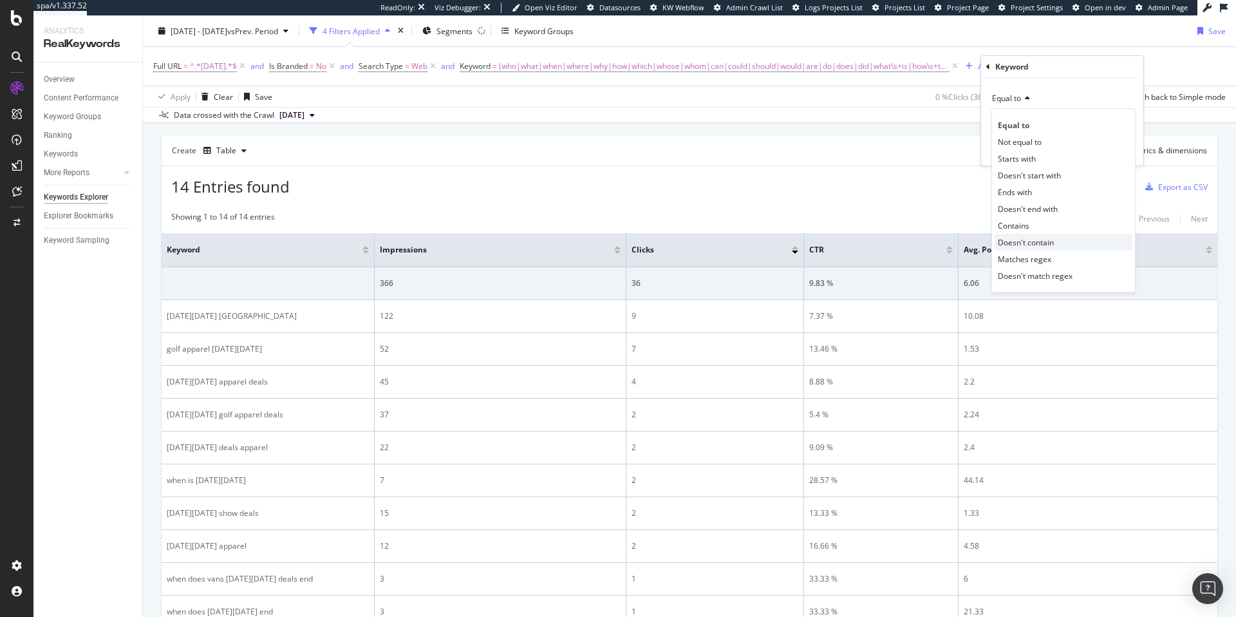
click at [1034, 242] on span "Doesn't contain" at bounding box center [1026, 242] width 56 height 11
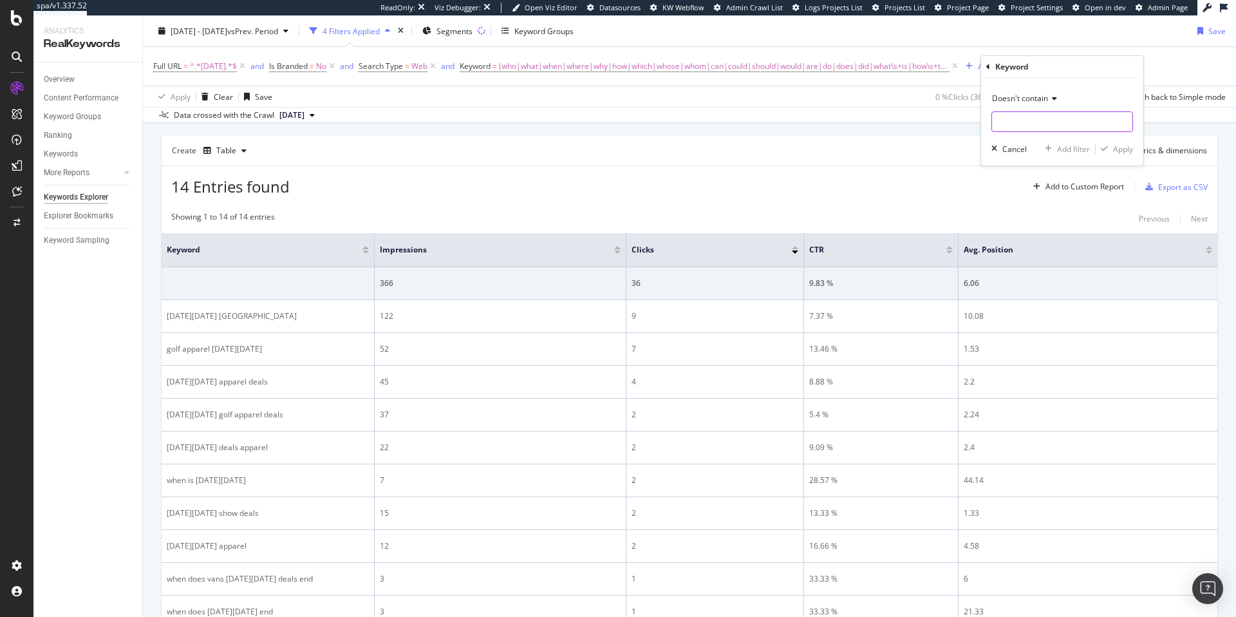
click at [1025, 119] on input "text" at bounding box center [1062, 121] width 140 height 21
click at [1047, 97] on span "Doesn't contain" at bounding box center [1020, 98] width 56 height 11
click at [1044, 276] on span "Doesn't match regex" at bounding box center [1035, 275] width 75 height 11
click at [1035, 117] on input "text" at bounding box center [1062, 121] width 140 height 21
type input "(apparel|[GEOGRAPHIC_DATA]|show)"
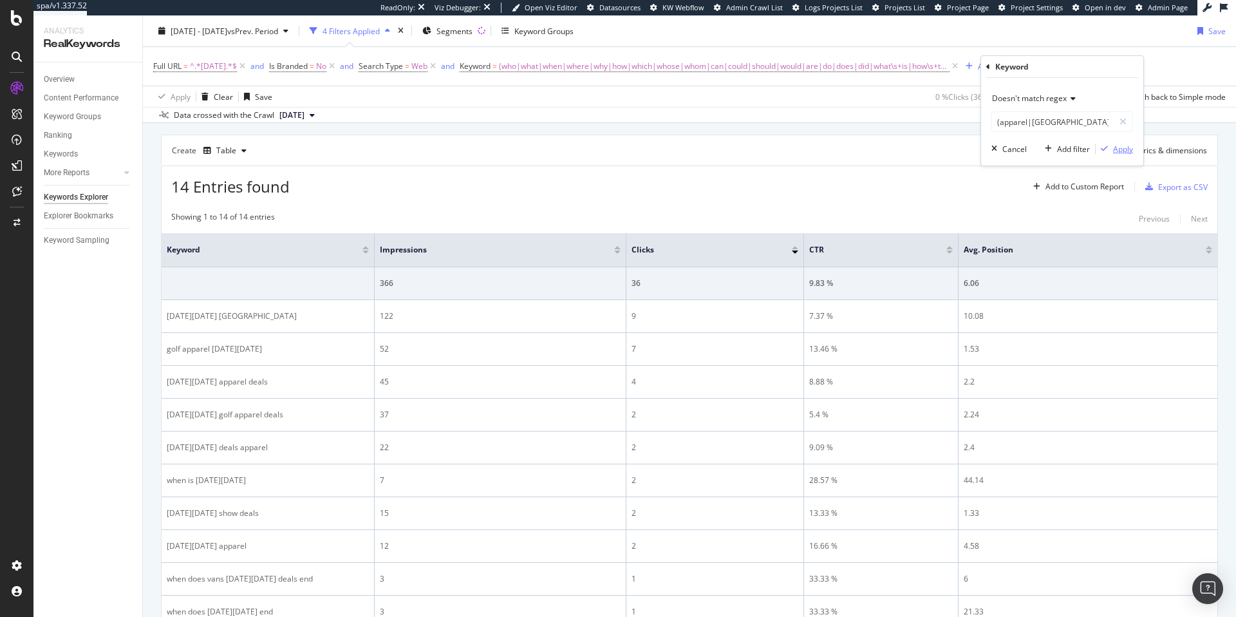
click at [1117, 150] on div "Apply" at bounding box center [1123, 149] width 20 height 11
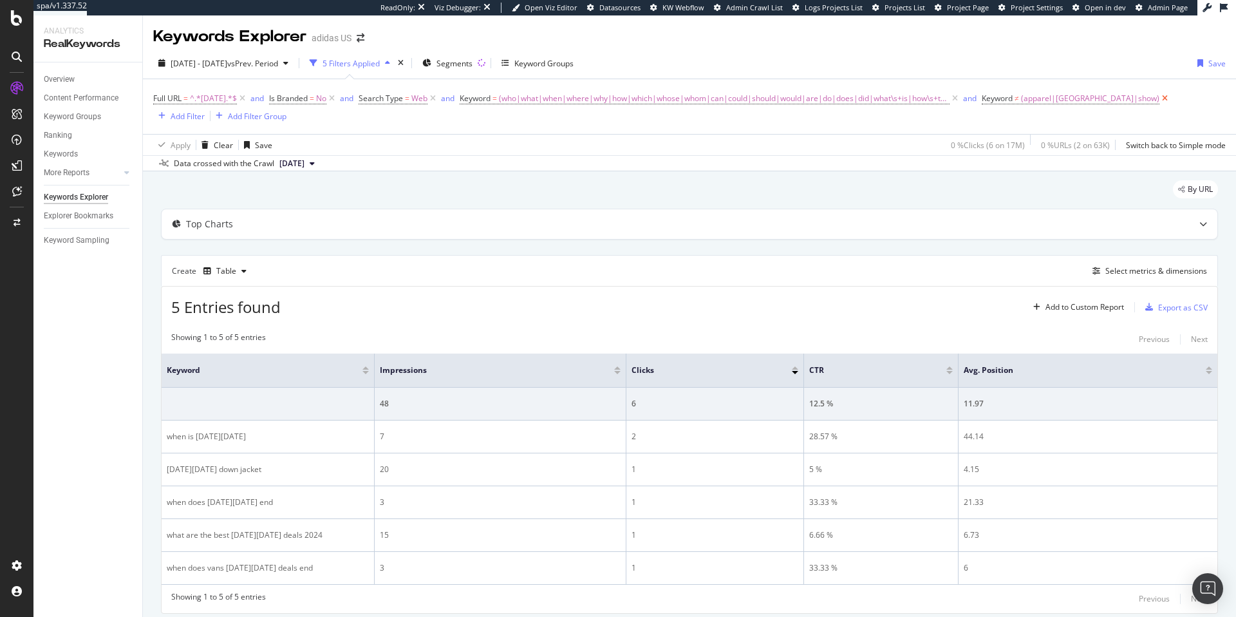
click at [1160, 99] on icon at bounding box center [1165, 98] width 11 height 13
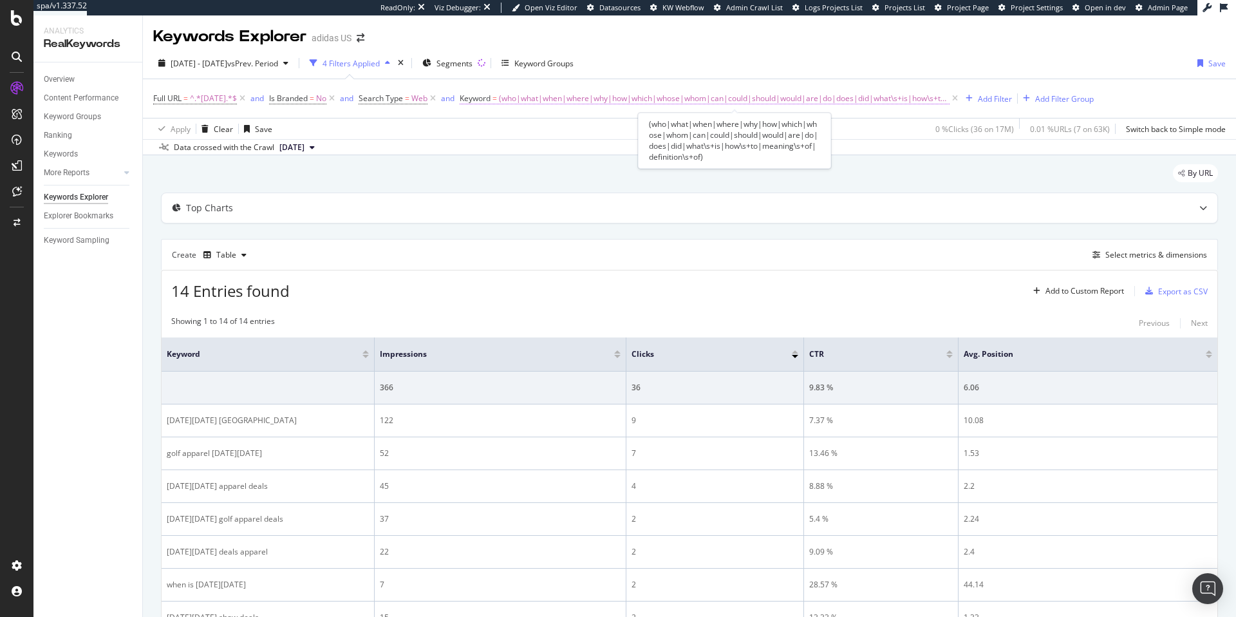
click at [745, 102] on span "(who|what|when|where|why|how|which|whose|whom|can|could|should|would|are|do|doe…" at bounding box center [724, 99] width 451 height 18
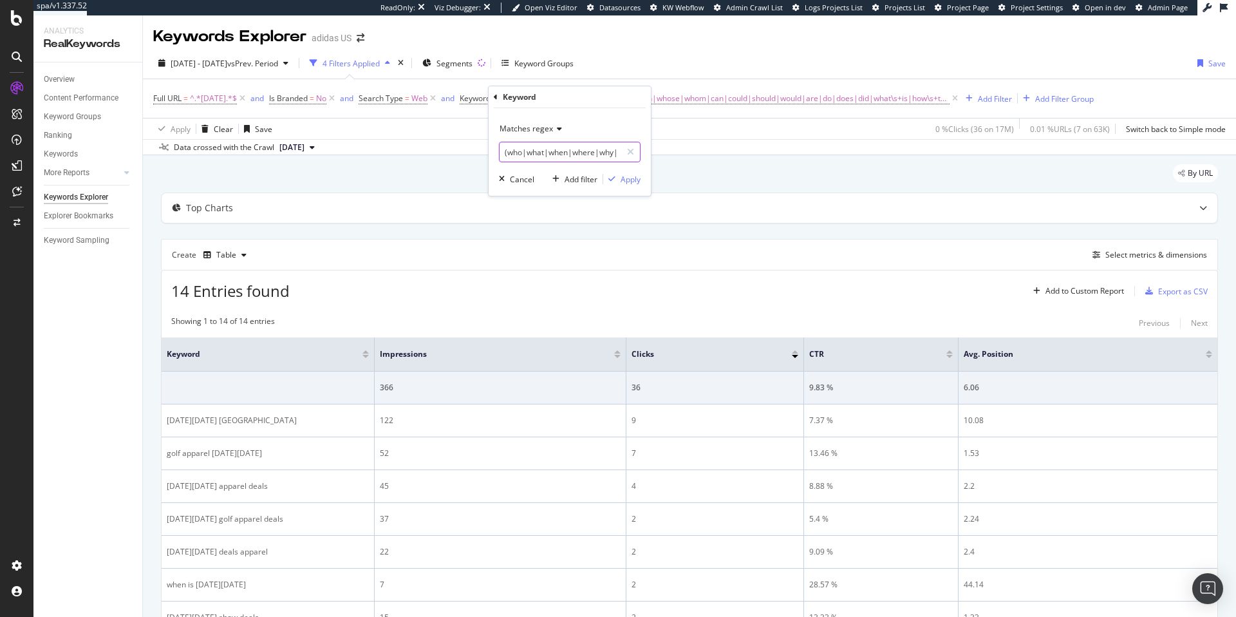
click at [583, 153] on input "(who|what|when|where|why|how|which|whose|whom|can|could|should|would|are|do|doe…" at bounding box center [561, 152] width 122 height 21
paste input "\b(who|what|when|where|why|how|which|whose|whom|can|could|should|would|is|are|d…"
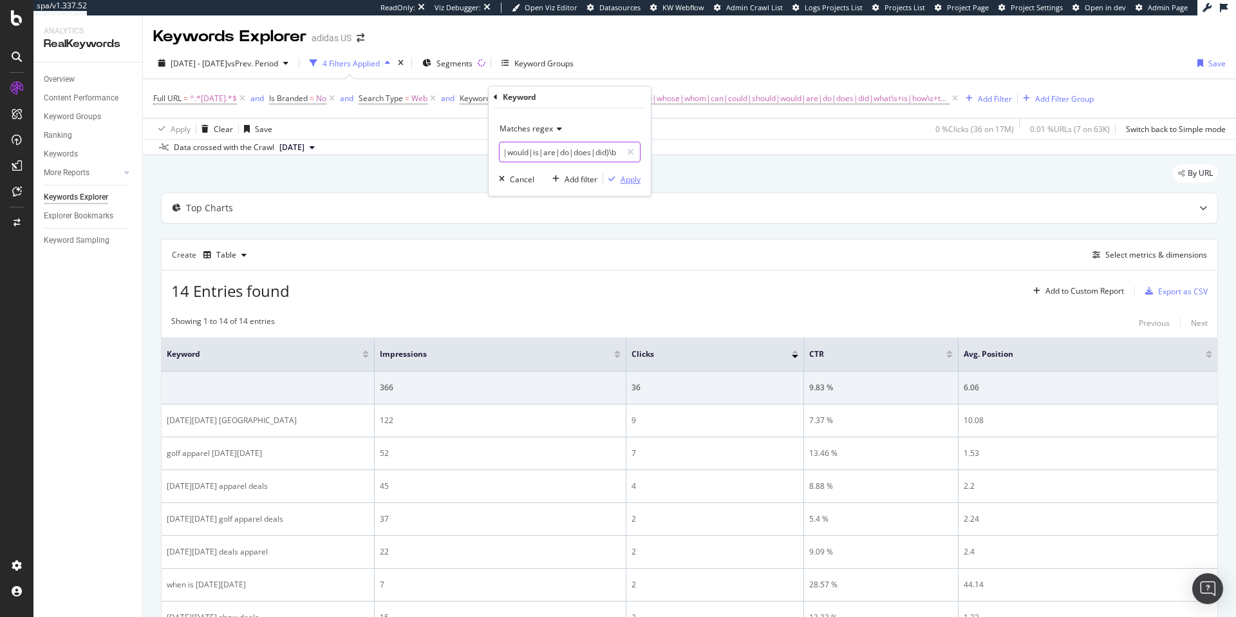
type input "\b(who|what|when|where|why|how|which|whose|whom|can|could|should|would|is|are|d…"
click at [636, 178] on div "Apply" at bounding box center [631, 179] width 20 height 11
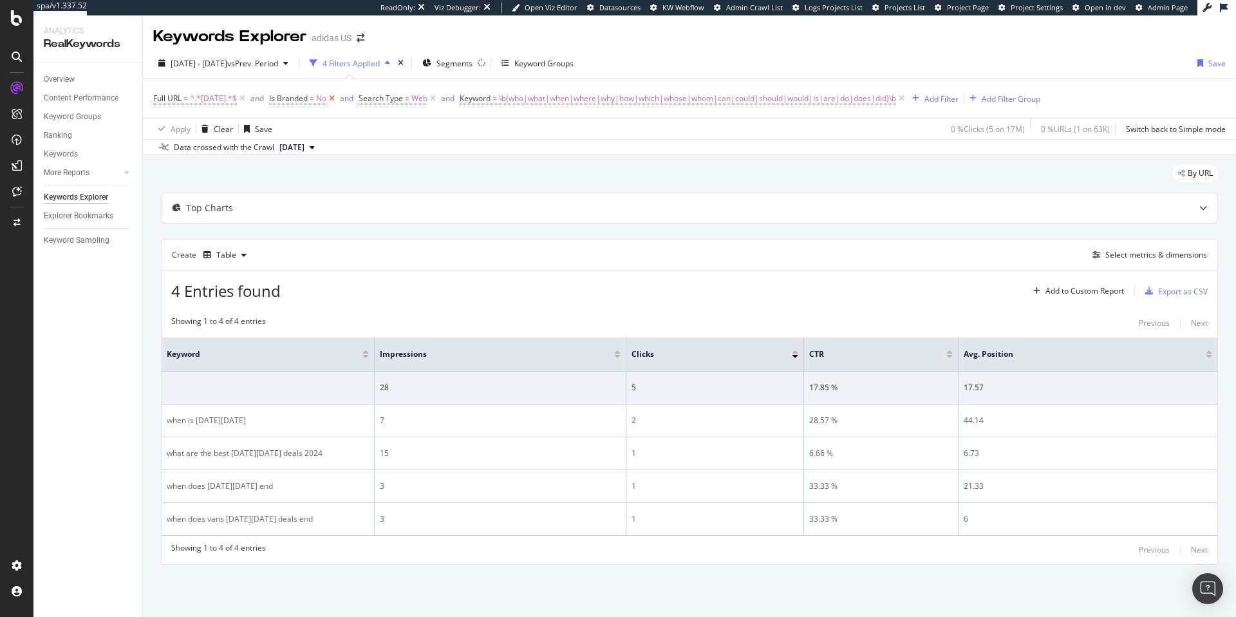
click at [337, 97] on icon at bounding box center [331, 98] width 11 height 13
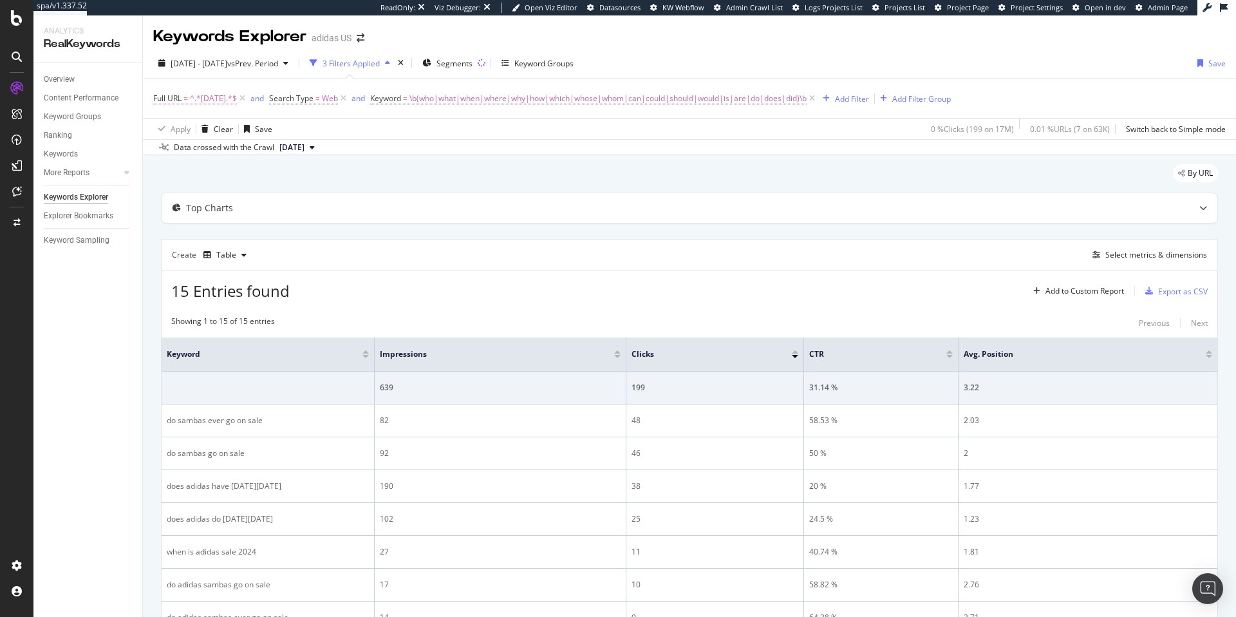
click at [237, 99] on span "^.*[DATE].*$" at bounding box center [213, 99] width 47 height 18
drag, startPoint x: 227, startPoint y: 151, endPoint x: 236, endPoint y: 152, distance: 9.7
click at [236, 152] on input "[DATE]" at bounding box center [226, 152] width 122 height 21
click at [236, 153] on input "[DATE]" at bounding box center [226, 152] width 122 height 21
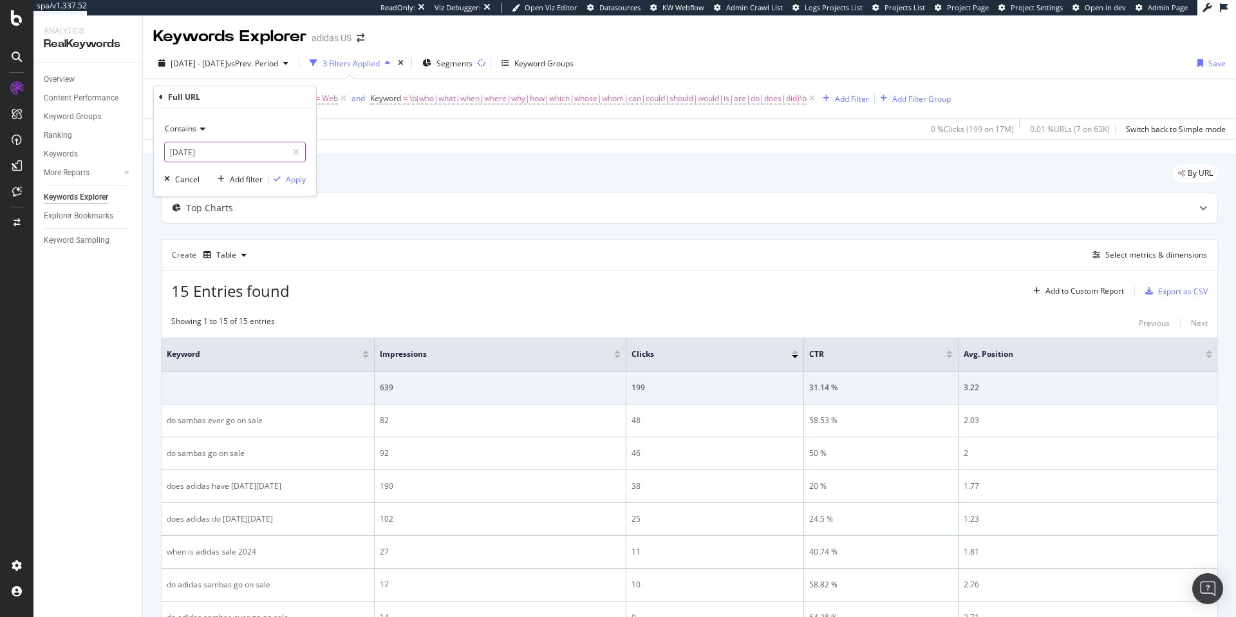
click at [236, 153] on input "[DATE]" at bounding box center [226, 152] width 122 height 21
type input "[DATE]"
click at [292, 180] on div "Apply" at bounding box center [296, 179] width 20 height 11
